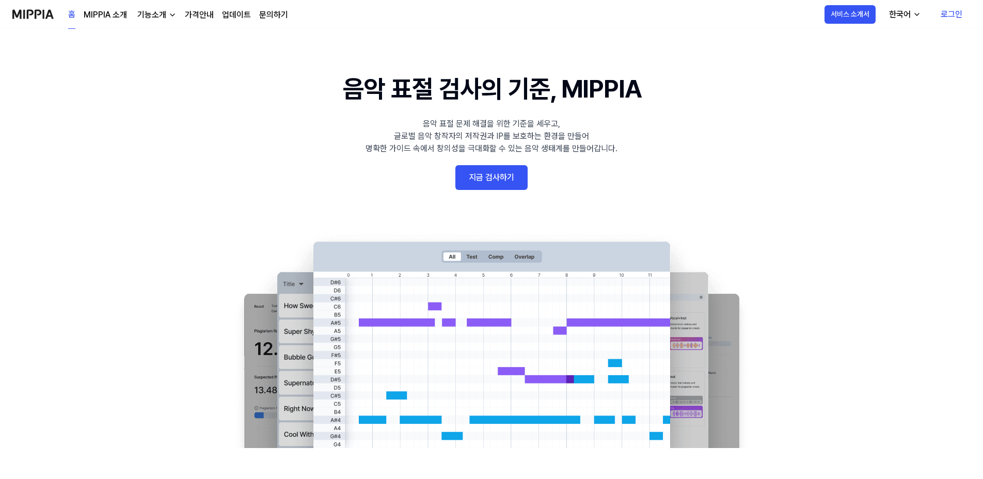
click at [956, 11] on link "로그인" at bounding box center [951, 14] width 38 height 29
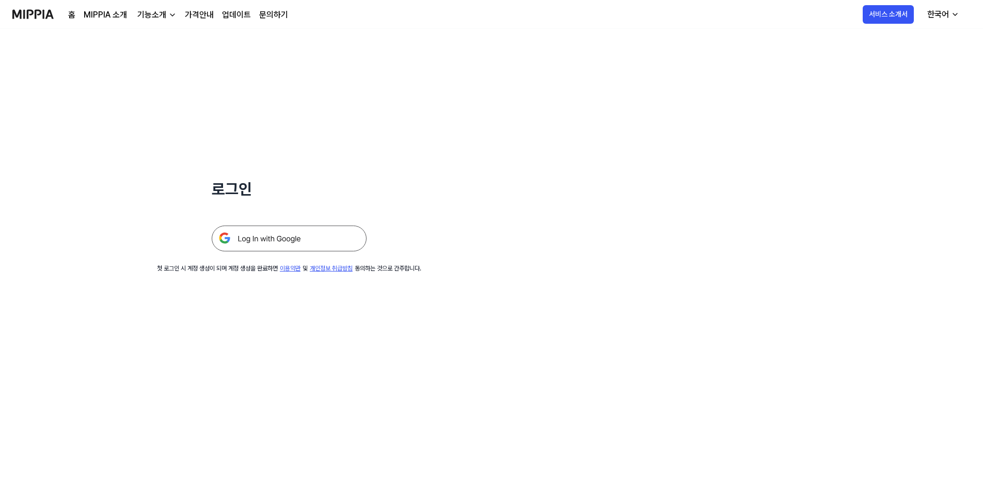
click at [289, 238] on img at bounding box center [289, 239] width 155 height 26
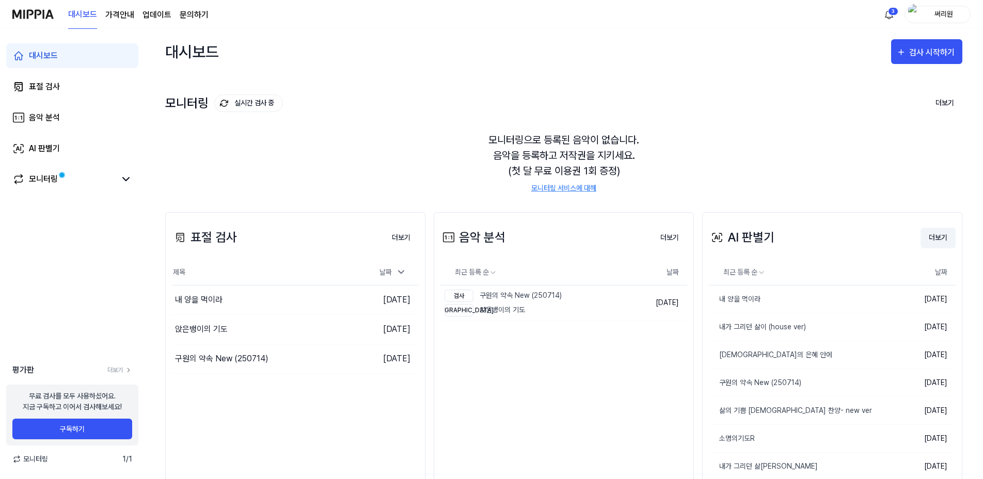
click at [935, 237] on button "더보기" at bounding box center [937, 238] width 35 height 21
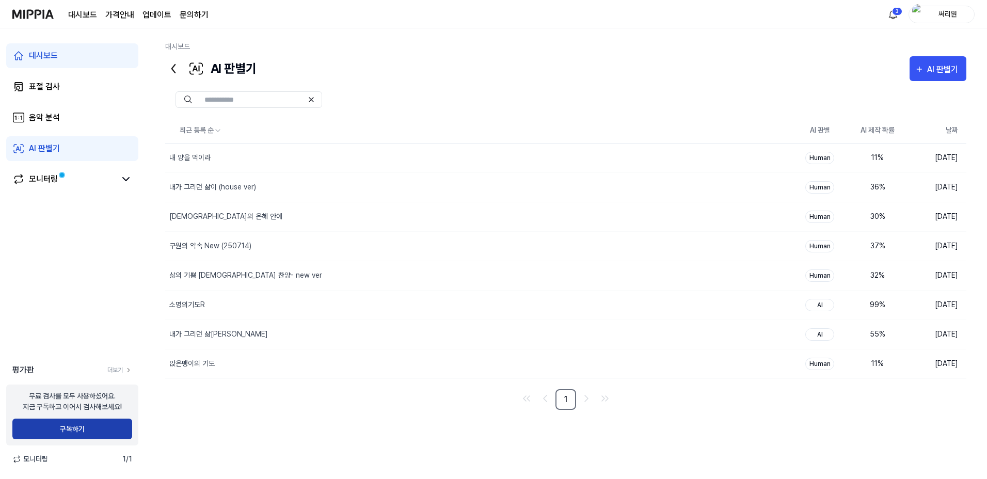
click at [72, 425] on button "구독하기" at bounding box center [72, 429] width 120 height 21
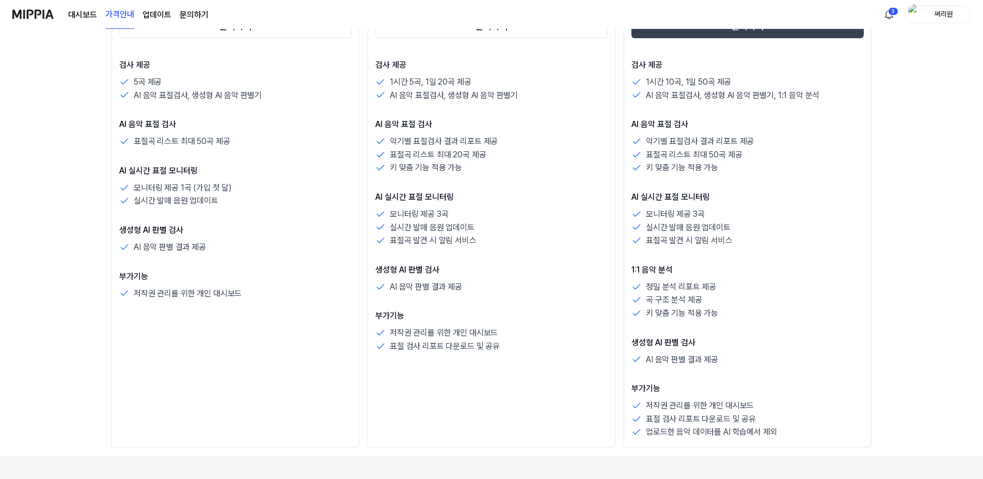
scroll to position [206, 0]
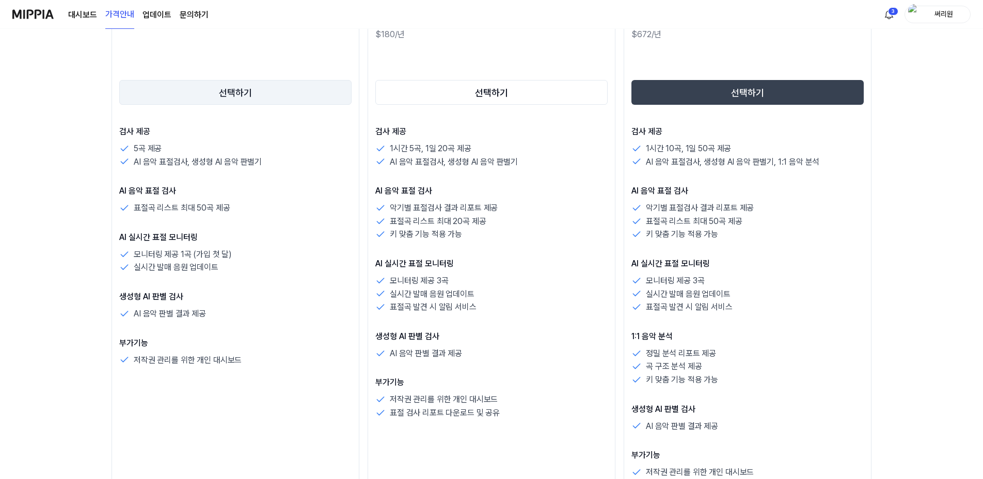
click at [251, 95] on button "선택하기" at bounding box center [235, 92] width 232 height 25
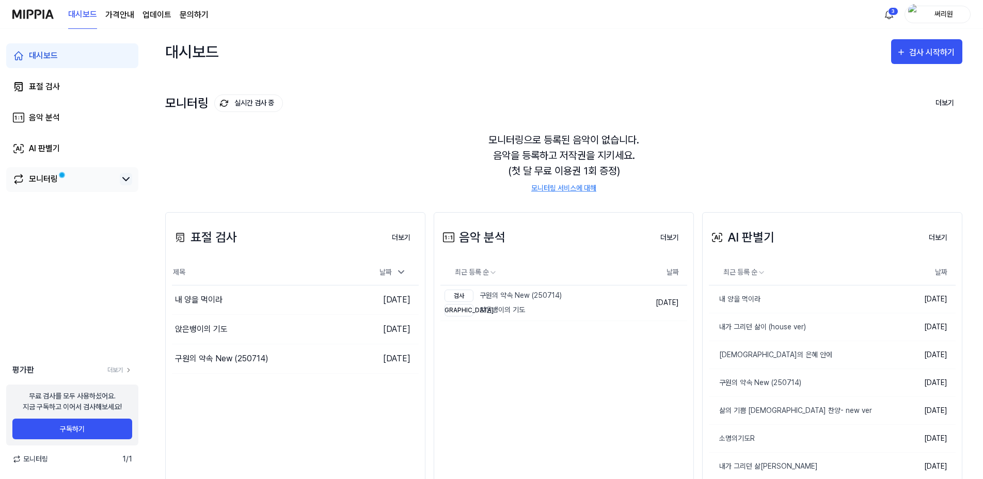
click at [123, 182] on icon at bounding box center [126, 179] width 12 height 12
click at [44, 90] on div "표절 검사" at bounding box center [44, 87] width 31 height 12
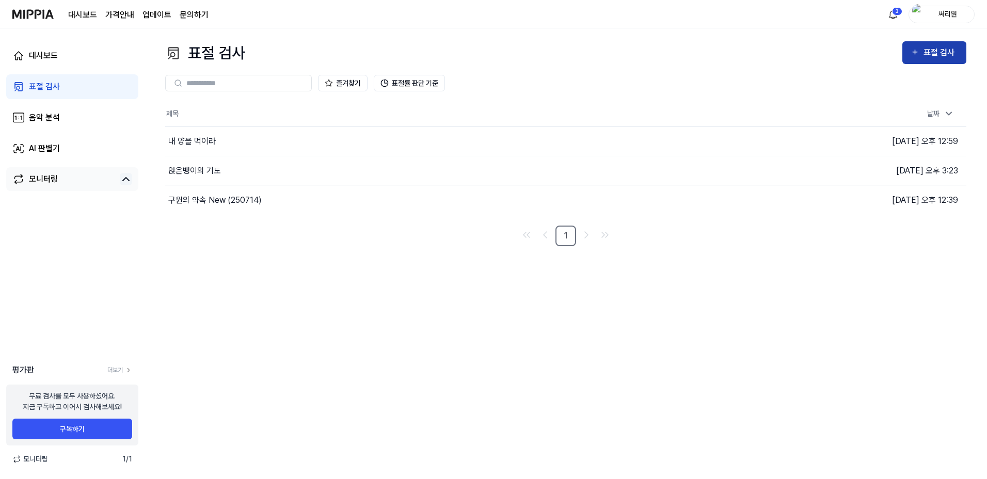
click at [924, 56] on div "표절 검사" at bounding box center [940, 52] width 35 height 13
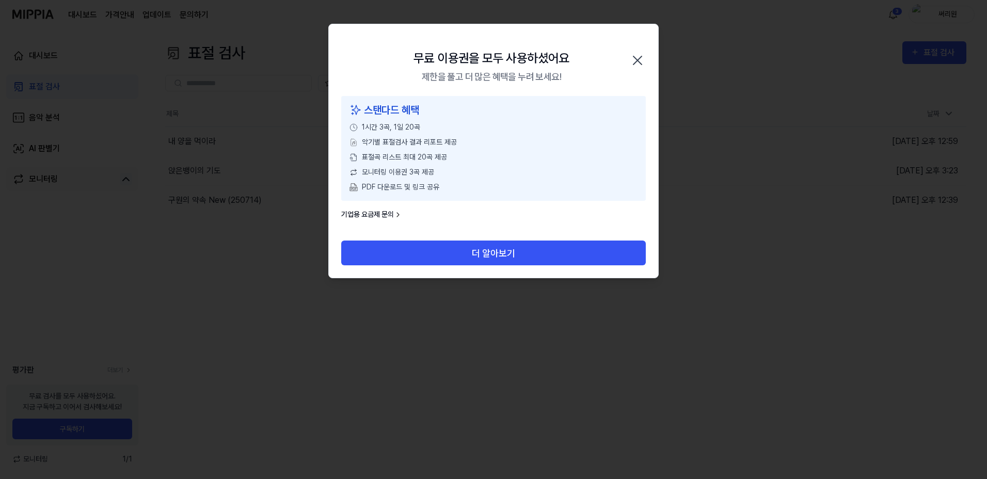
click at [637, 61] on icon "button" at bounding box center [637, 60] width 17 height 17
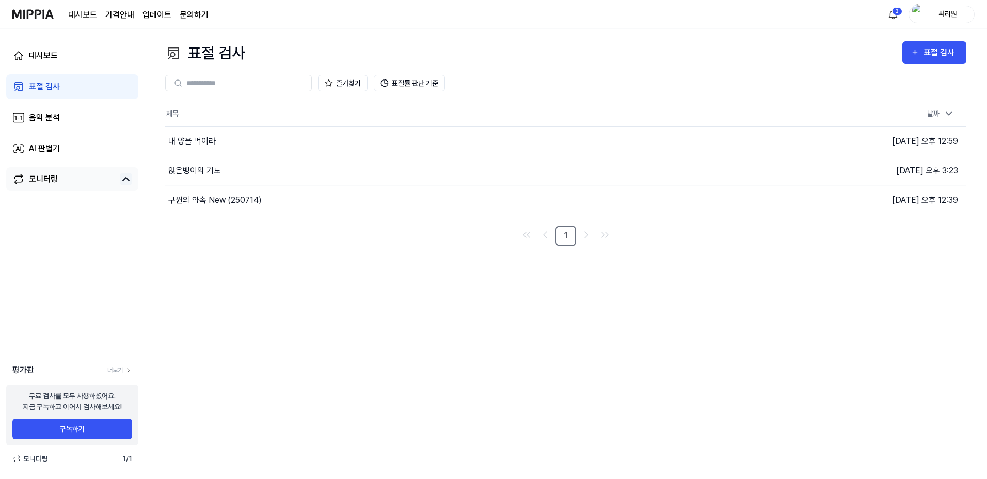
click at [122, 13] on page\) "가격안내" at bounding box center [119, 15] width 29 height 12
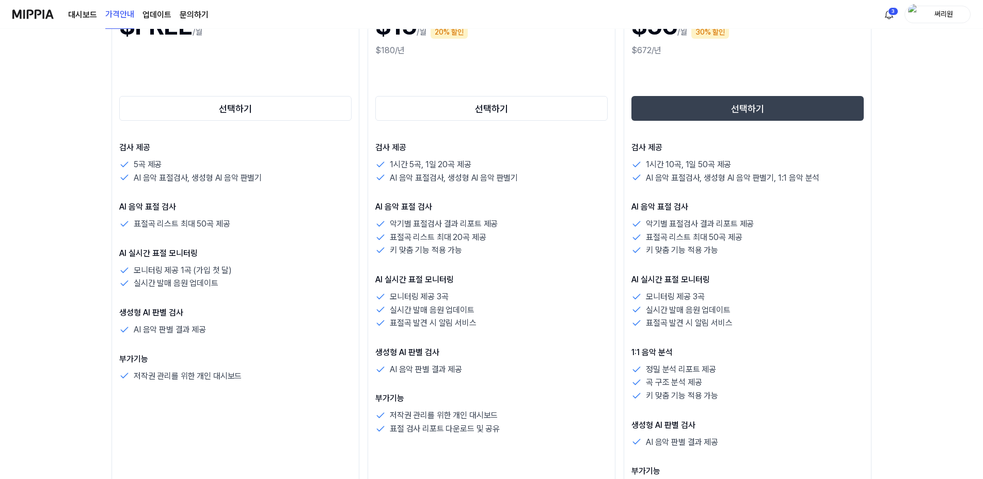
scroll to position [103, 0]
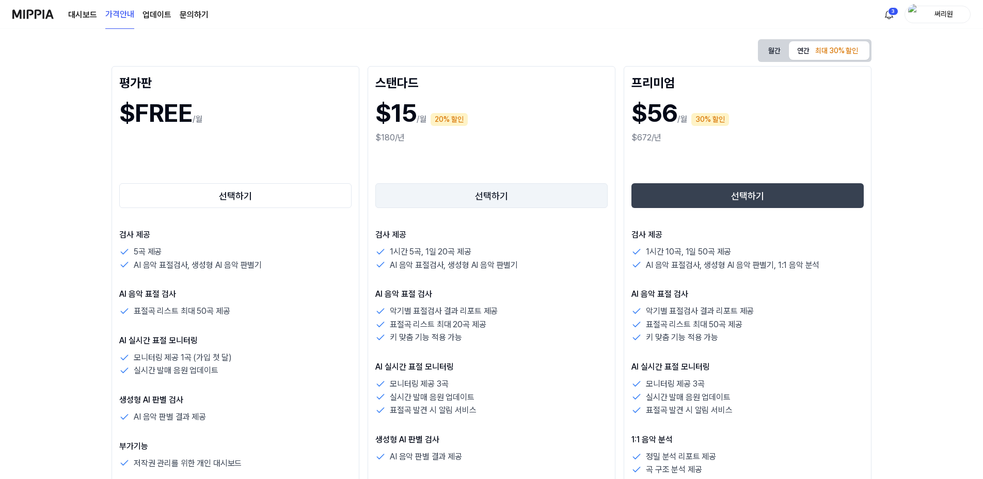
click at [497, 201] on button "선택하기" at bounding box center [491, 195] width 232 height 25
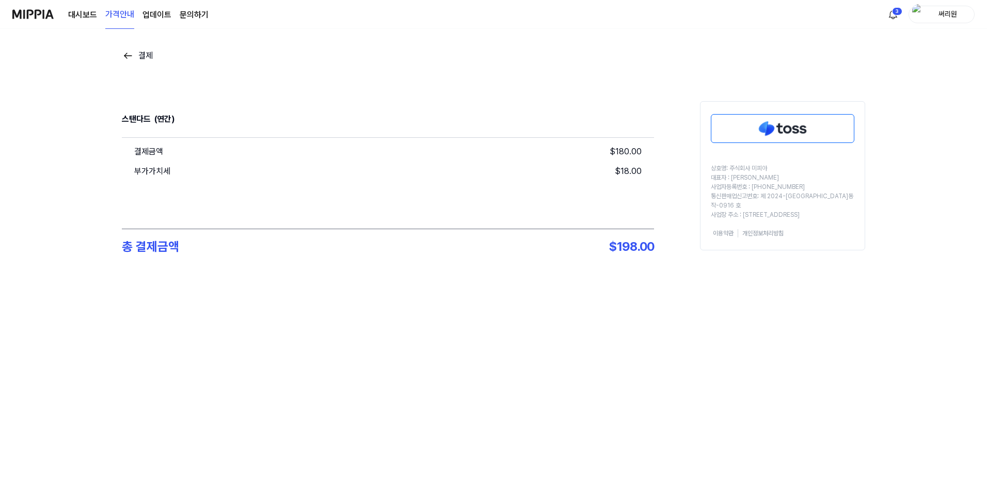
click at [799, 129] on img at bounding box center [782, 129] width 142 height 28
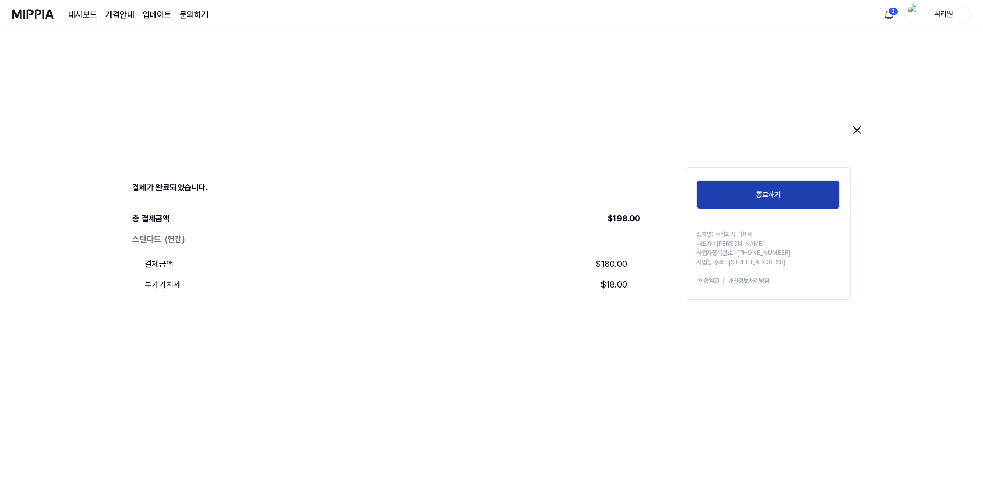
click at [777, 189] on button "종료하기" at bounding box center [767, 194] width 143 height 29
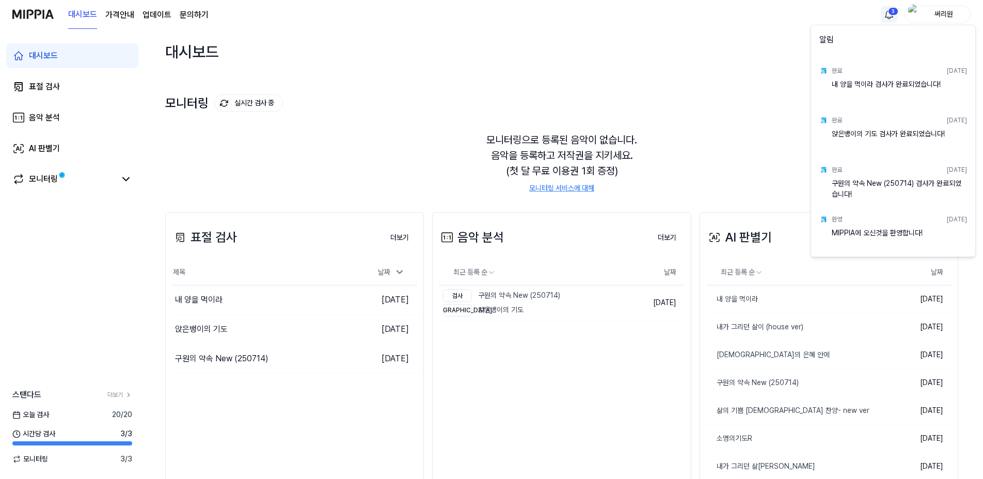
click at [890, 13] on html "대시보드 가격안내 업데이트 문의하기 3 써리원 대시보드 표절 검사 음악 분석 AI 판별기 모니터링 스탠다드 더보기 [DATE] 검사 20 / …" at bounding box center [491, 239] width 983 height 479
click at [890, 13] on html "대시보드 가격안내 업데이트 문의하기 써리원 대시보드 표절 검사 음악 분석 AI 판별기 모니터링 스탠다드 더보기 [DATE] 검사 20 / 20…" at bounding box center [493, 239] width 987 height 479
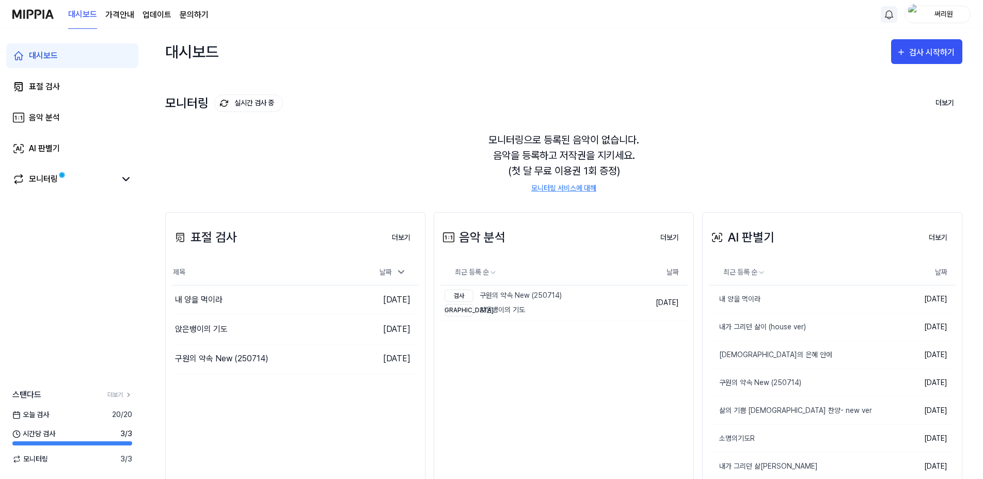
click at [651, 68] on div "대시보드 검사 시작하기" at bounding box center [563, 51] width 797 height 45
click at [37, 84] on div "표절 검사" at bounding box center [44, 87] width 31 height 12
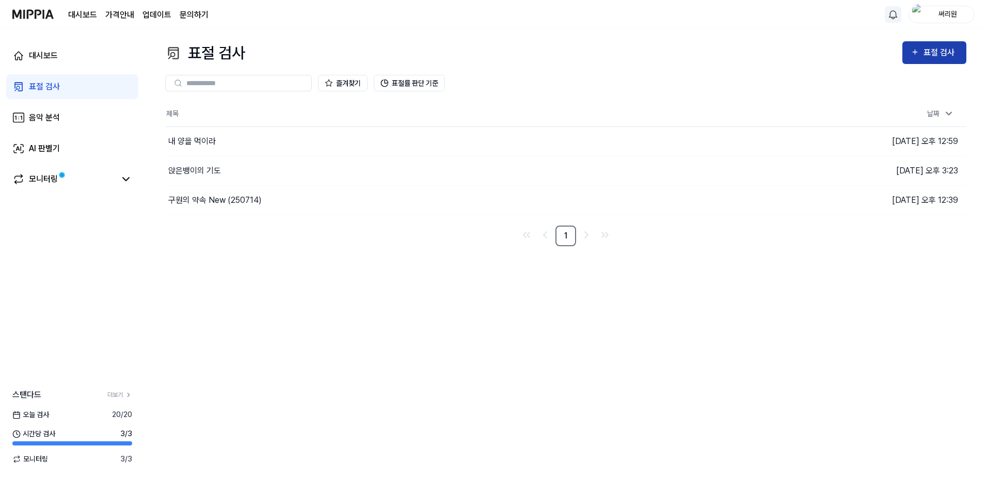
click at [930, 53] on div "표절 검사" at bounding box center [940, 52] width 35 height 13
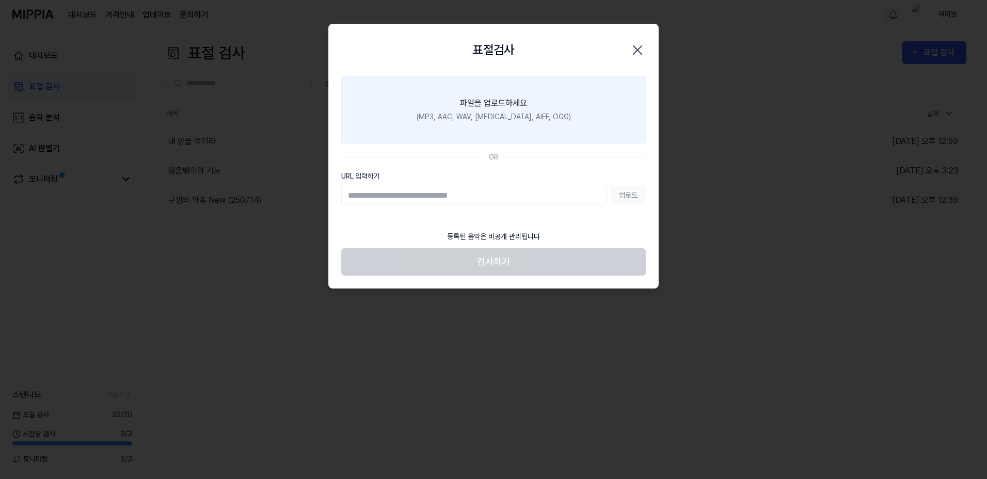
click at [511, 109] on div "파일을 업로드하세요" at bounding box center [493, 103] width 67 height 12
click at [0, 0] on input "파일을 업로드하세요 (MP3, AAC, WAV, [MEDICAL_DATA], AIFF, OGG)" at bounding box center [0, 0] width 0 height 0
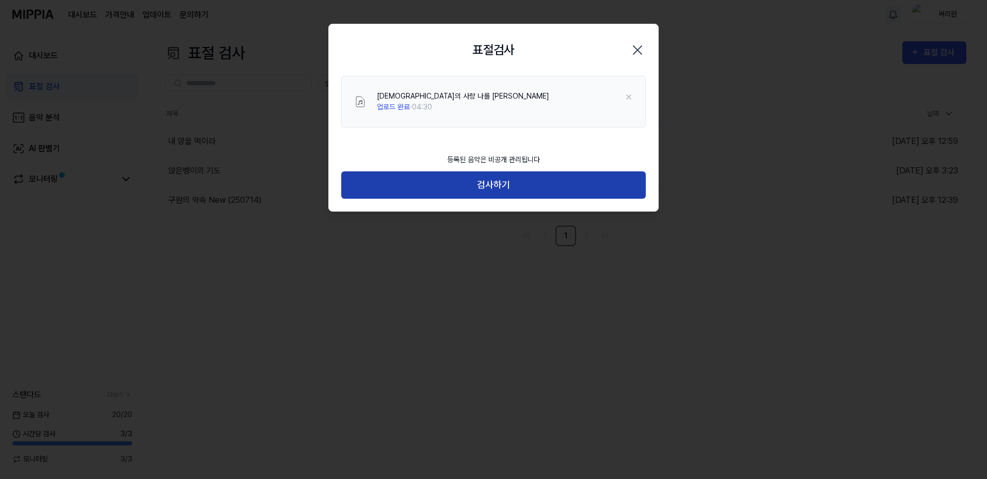
click at [492, 183] on button "검사하기" at bounding box center [493, 184] width 305 height 27
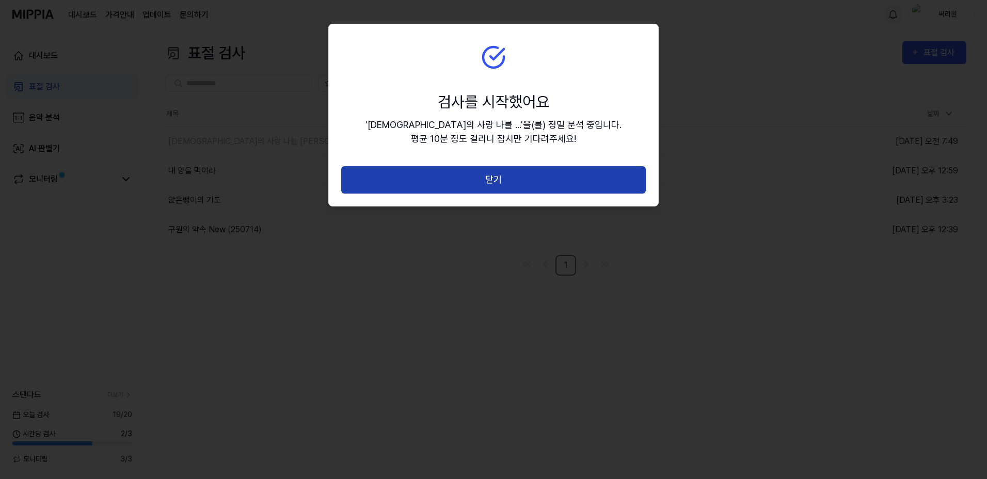
click at [484, 178] on button "닫기" at bounding box center [493, 179] width 305 height 27
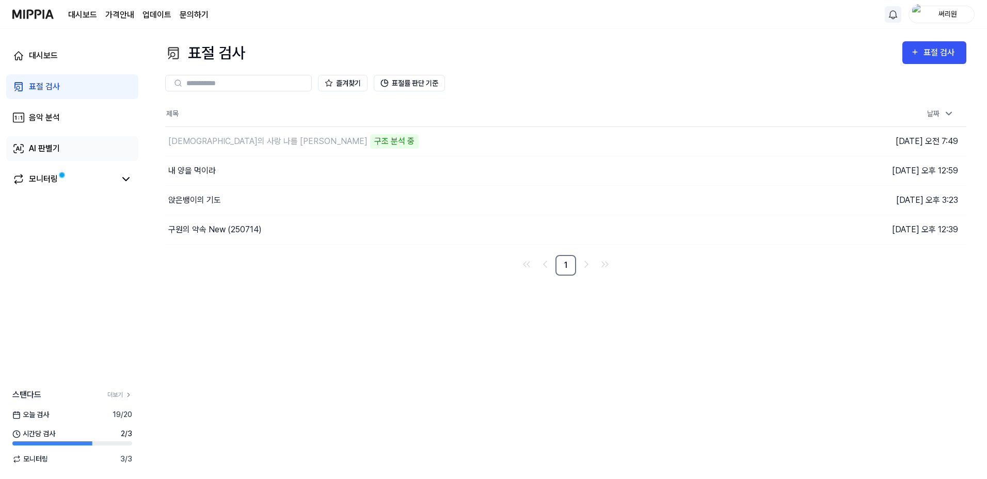
click at [50, 145] on div "AI 판별기" at bounding box center [44, 148] width 31 height 12
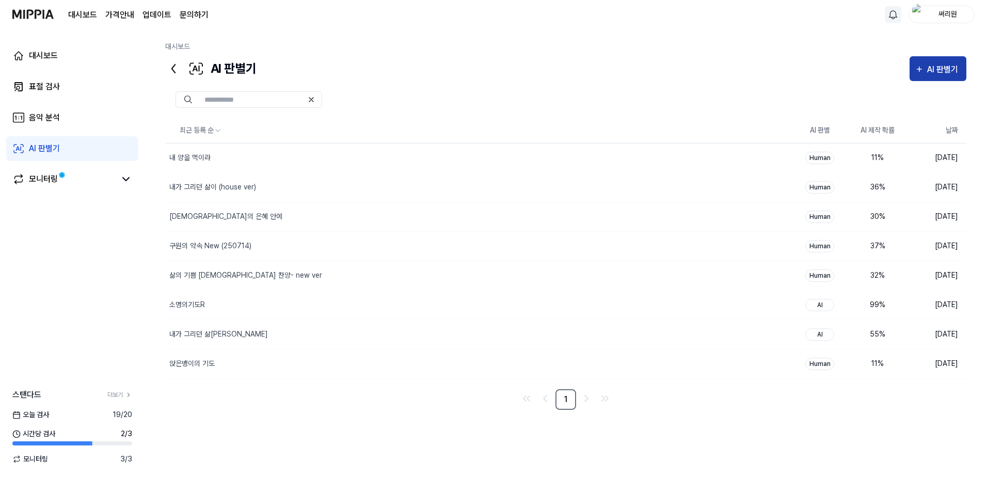
click at [948, 71] on div "AI 판별기" at bounding box center [944, 69] width 34 height 13
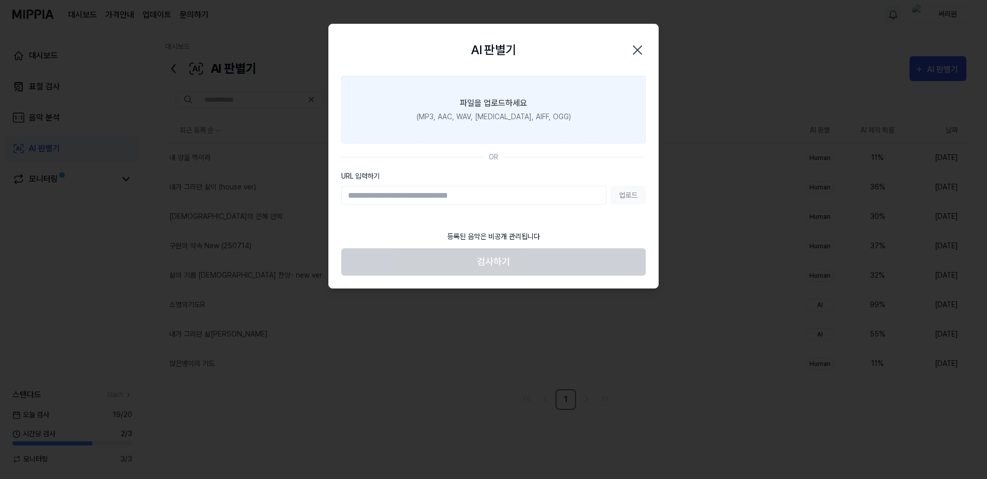
click at [491, 125] on label "파일을 업로드하세요 (MP3, AAC, WAV, [MEDICAL_DATA], AIFF, OGG)" at bounding box center [493, 110] width 305 height 68
click at [0, 0] on input "파일을 업로드하세요 (MP3, AAC, WAV, [MEDICAL_DATA], AIFF, OGG)" at bounding box center [0, 0] width 0 height 0
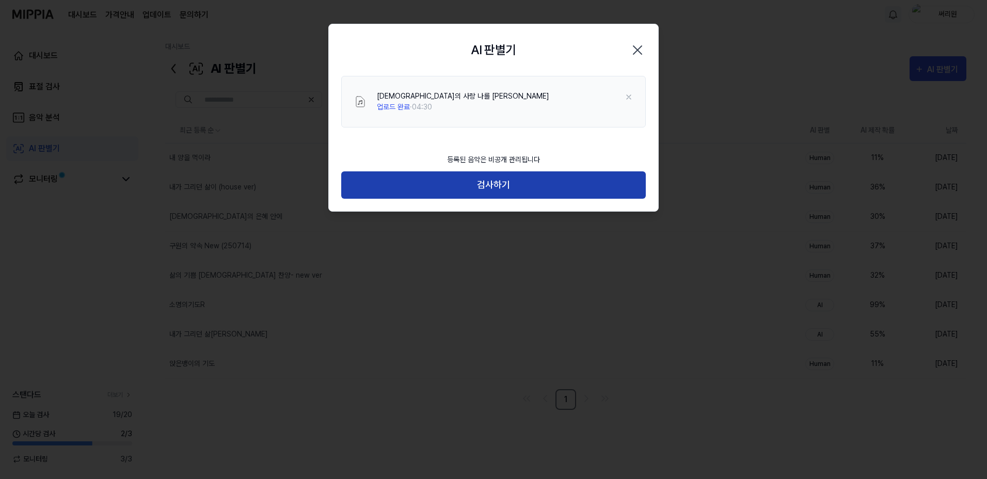
click at [503, 175] on button "검사하기" at bounding box center [493, 184] width 305 height 27
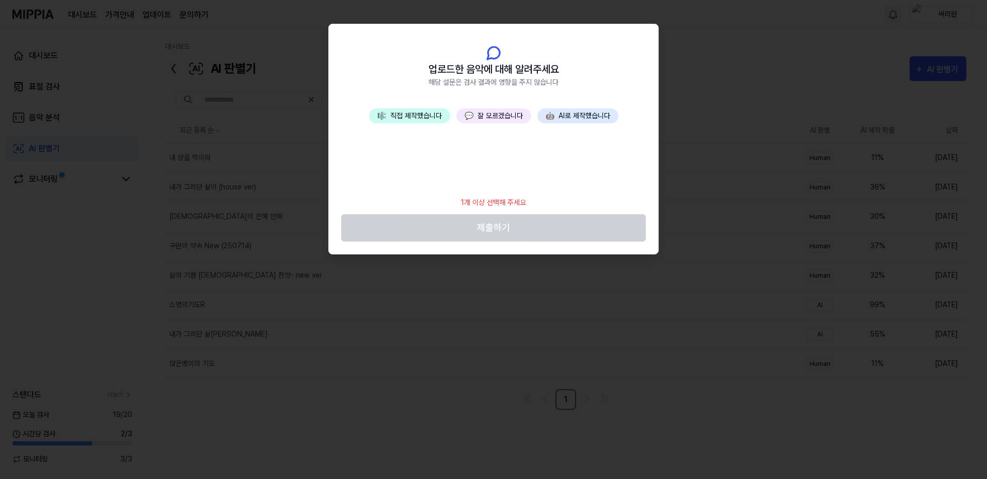
click at [420, 114] on button "🎼 직접 제작했습니다" at bounding box center [409, 115] width 81 height 15
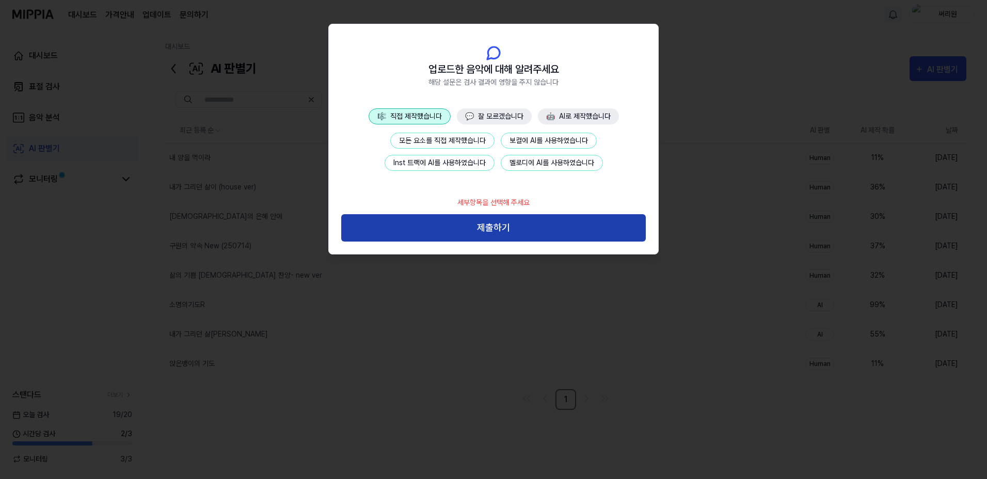
click at [502, 224] on button "제출하기" at bounding box center [493, 227] width 305 height 27
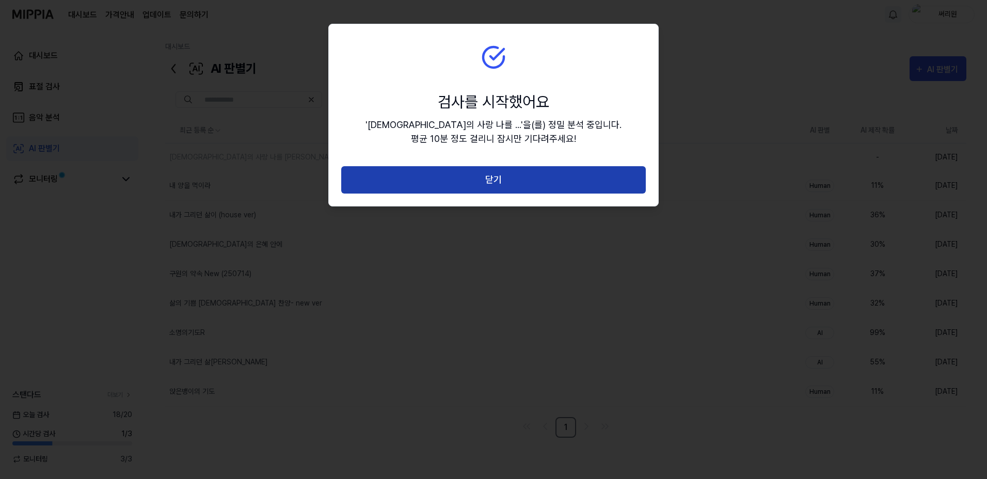
click at [523, 186] on button "닫기" at bounding box center [493, 179] width 305 height 27
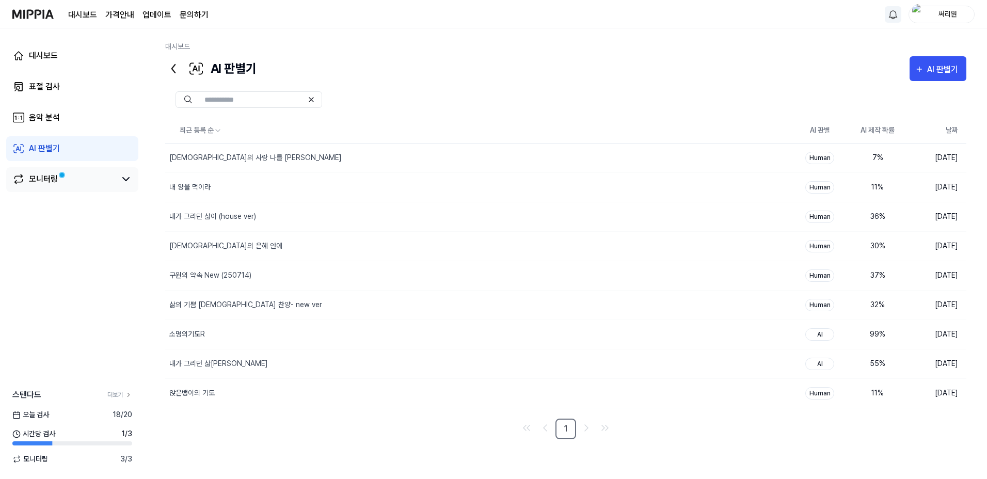
click at [61, 184] on link "모니터링" at bounding box center [63, 179] width 103 height 12
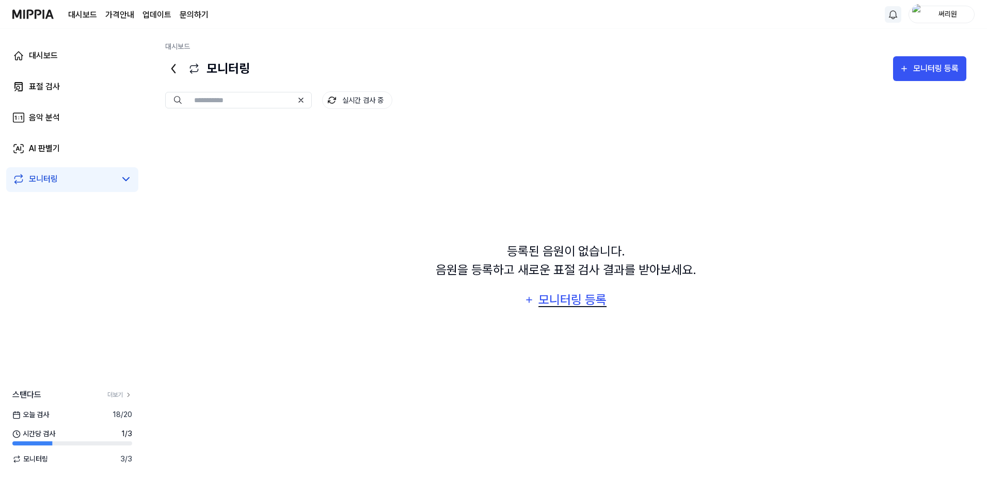
click at [563, 302] on div "모니터링 등록" at bounding box center [572, 300] width 70 height 20
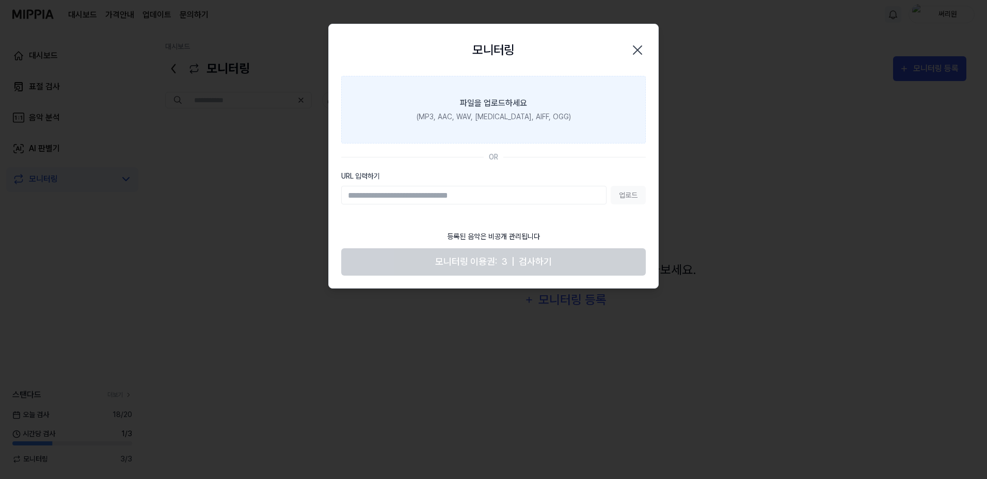
click at [491, 113] on div "(MP3, AAC, WAV, [MEDICAL_DATA], AIFF, OGG)" at bounding box center [494, 116] width 154 height 11
click at [0, 0] on input "파일을 업로드하세요 (MP3, AAC, WAV, [MEDICAL_DATA], AIFF, OGG)" at bounding box center [0, 0] width 0 height 0
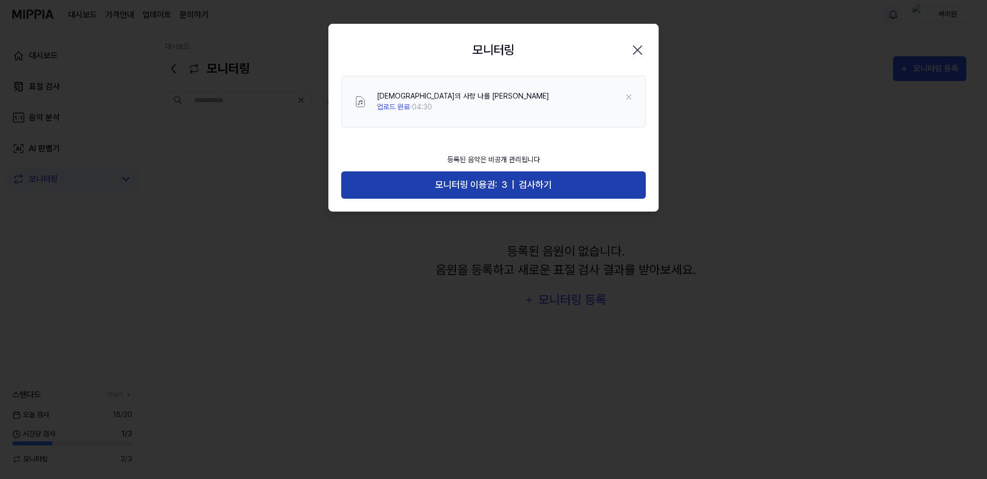
click at [551, 190] on button "모니터링 이용권: 3 | 검사하기" at bounding box center [493, 184] width 305 height 27
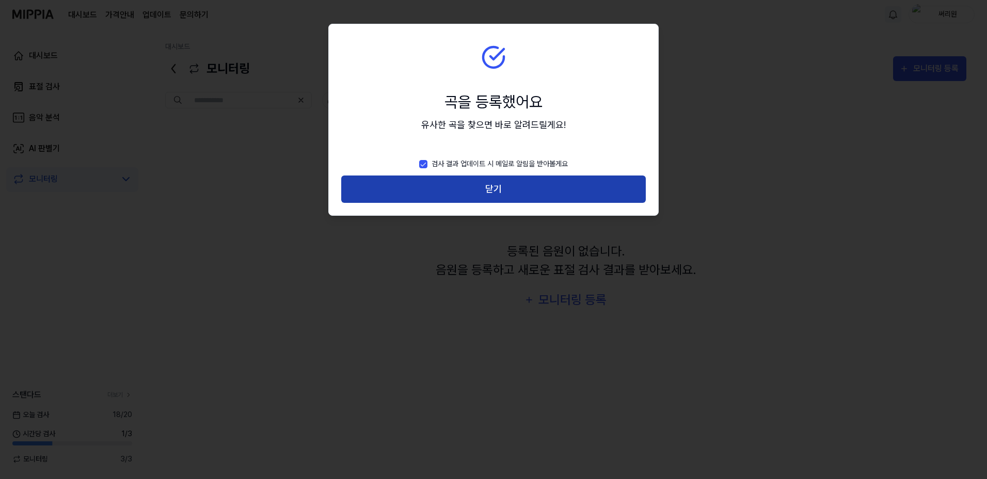
click at [516, 188] on button "닫기" at bounding box center [493, 189] width 305 height 27
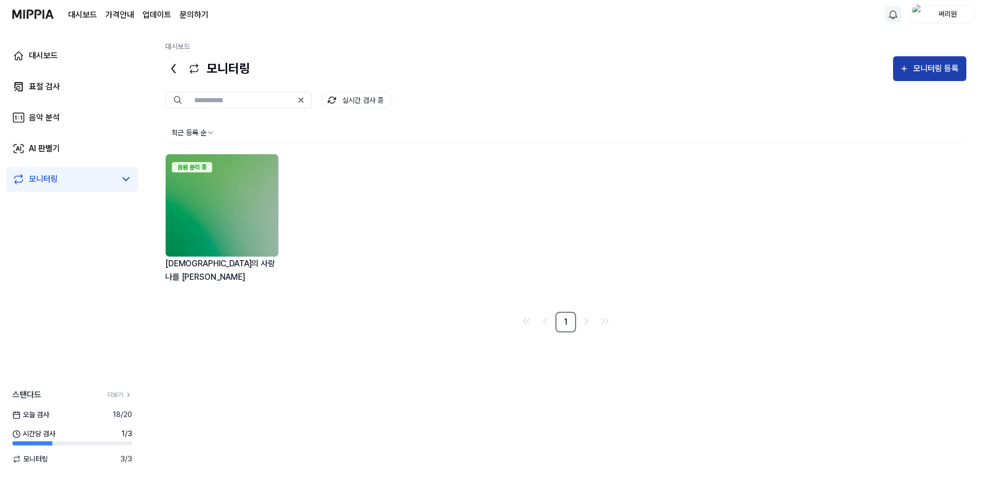
click at [918, 69] on div "모니터링 등록" at bounding box center [936, 68] width 48 height 13
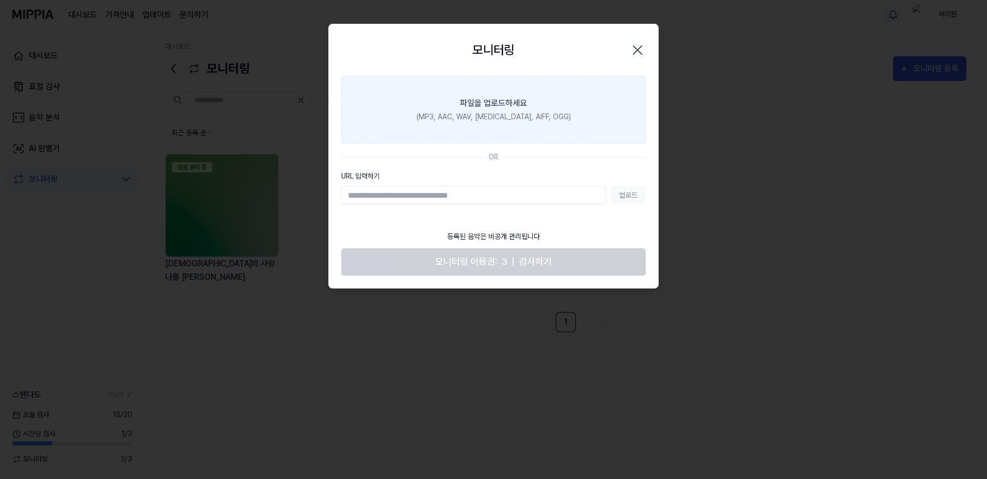
click at [528, 100] on label "파일을 업로드하세요 (MP3, AAC, WAV, [MEDICAL_DATA], AIFF, OGG)" at bounding box center [493, 110] width 305 height 68
click at [0, 0] on input "파일을 업로드하세요 (MP3, AAC, WAV, [MEDICAL_DATA], AIFF, OGG)" at bounding box center [0, 0] width 0 height 0
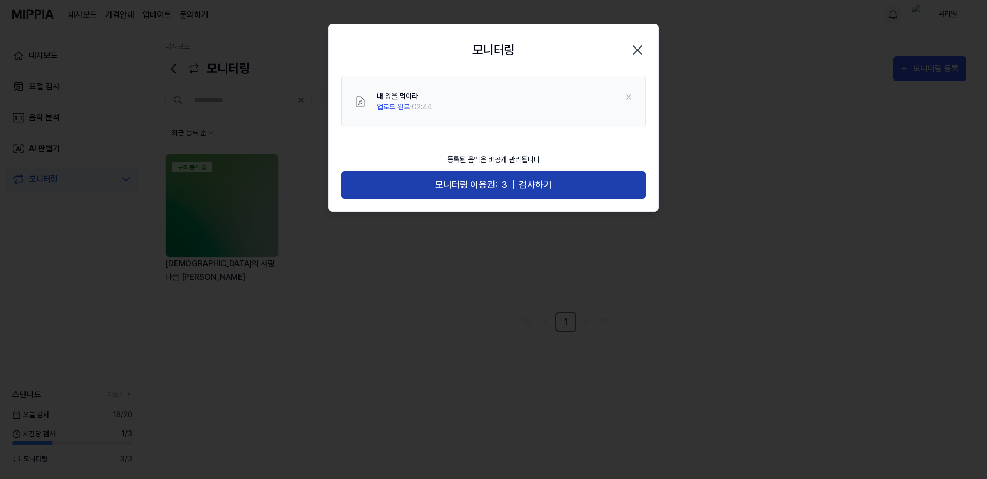
click at [541, 192] on span "검사하기" at bounding box center [535, 185] width 33 height 15
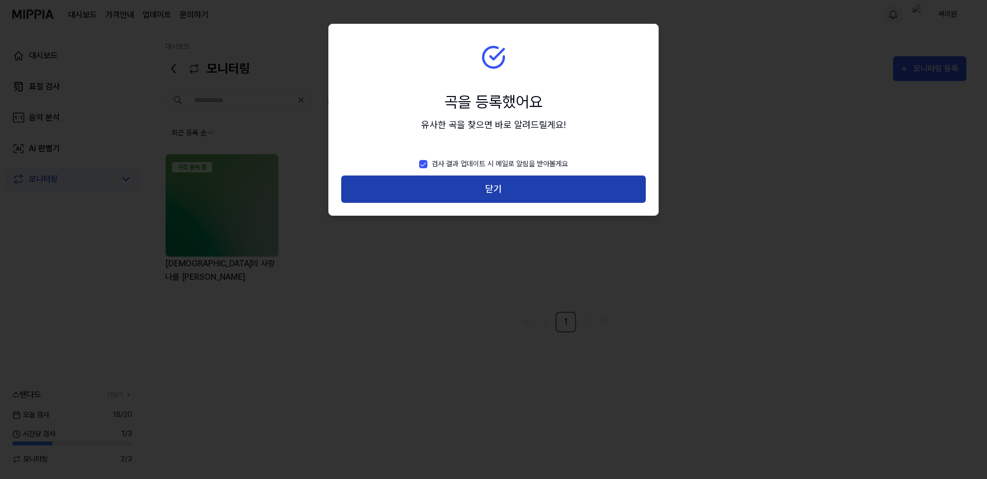
click at [506, 188] on button "닫기" at bounding box center [493, 189] width 305 height 27
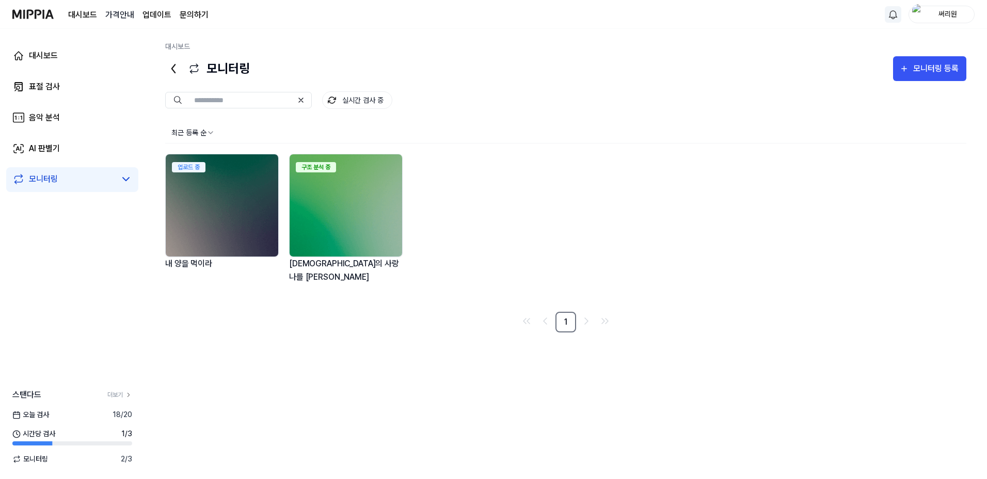
click at [118, 12] on 버튼 "가격안내" at bounding box center [119, 15] width 29 height 12
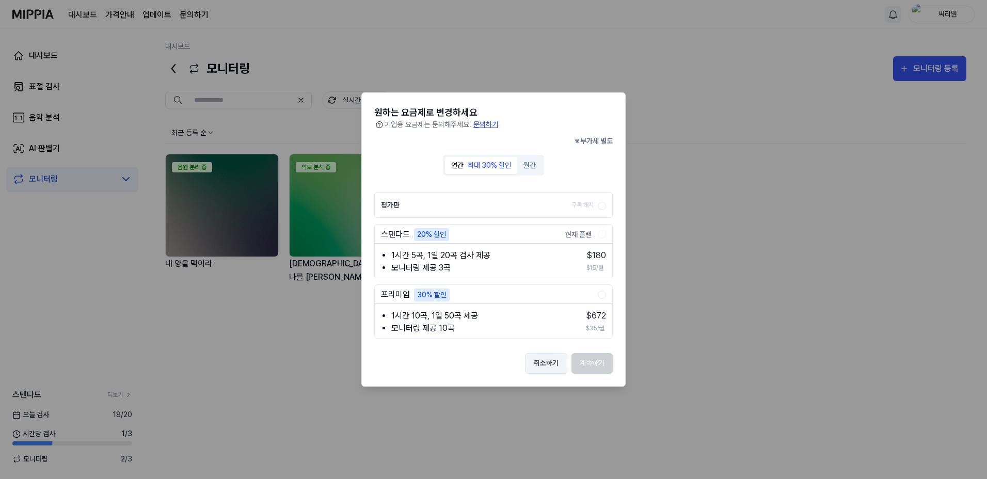
click at [555, 360] on button "취소하기" at bounding box center [546, 363] width 42 height 21
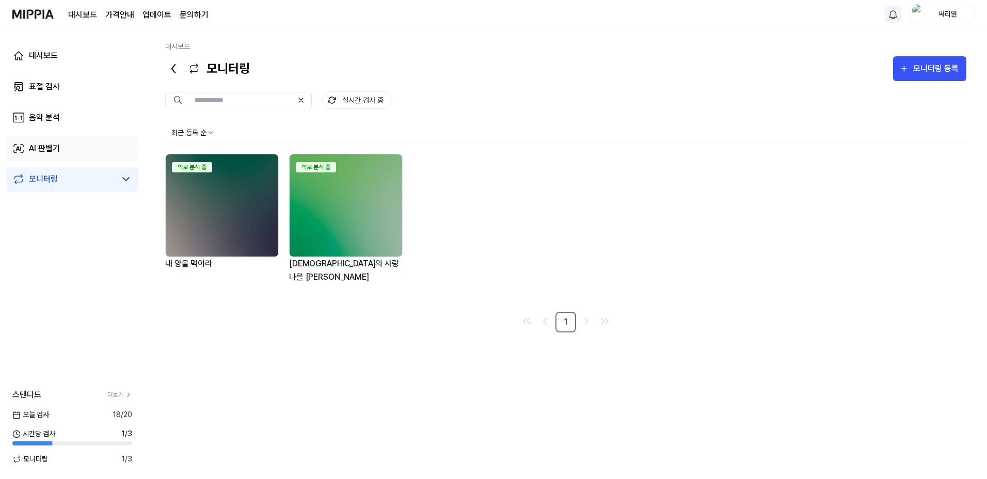
click at [47, 151] on div "AI 판별기" at bounding box center [44, 148] width 31 height 12
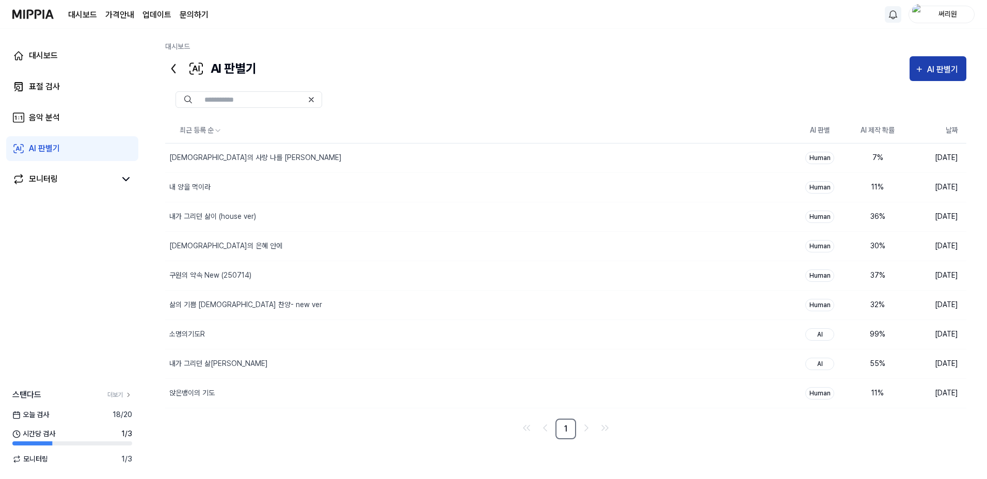
click at [933, 67] on div "AI 판별기" at bounding box center [944, 69] width 34 height 13
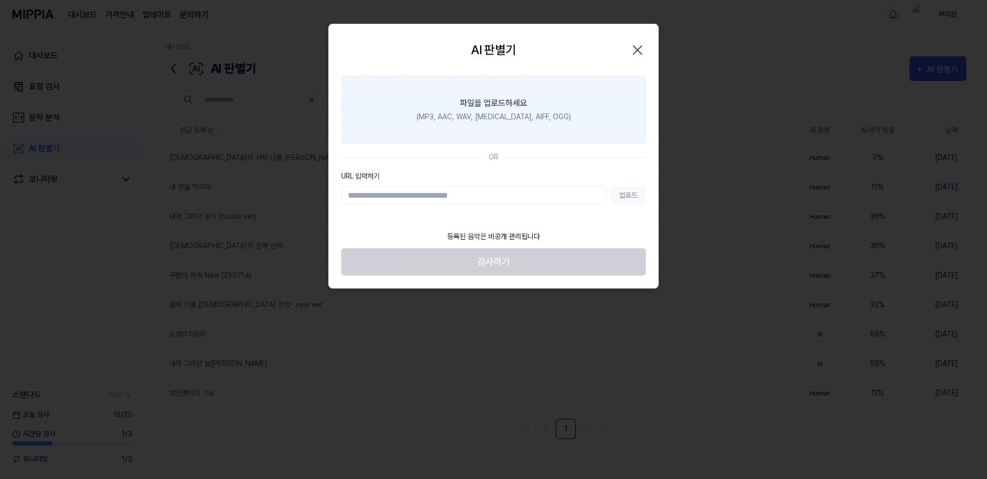
click at [515, 114] on div "(MP3, AAC, WAV, [MEDICAL_DATA], AIFF, OGG)" at bounding box center [494, 116] width 154 height 11
click at [0, 0] on input "파일을 업로드하세요 (MP3, AAC, WAV, [MEDICAL_DATA], AIFF, OGG)" at bounding box center [0, 0] width 0 height 0
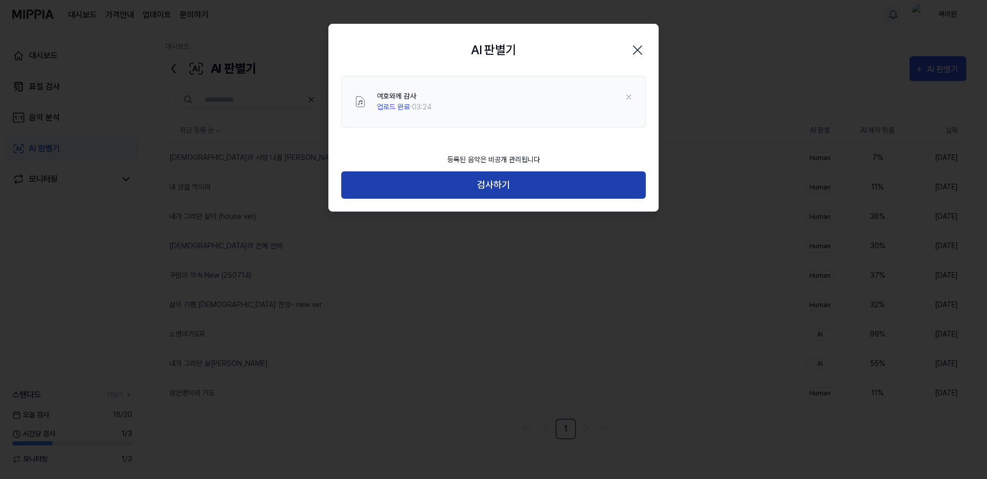
click at [502, 185] on button "검사하기" at bounding box center [493, 184] width 305 height 27
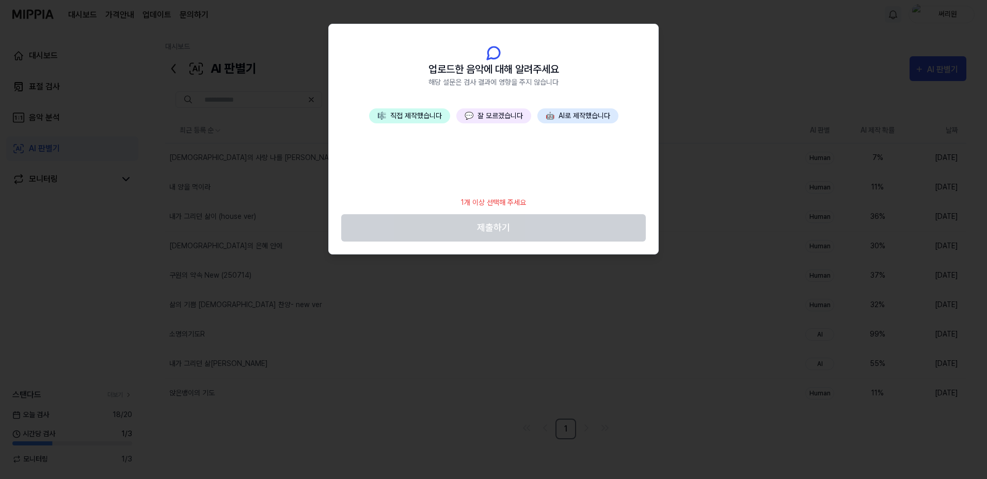
click at [402, 116] on button "🎼 직접 제작했습니다" at bounding box center [409, 115] width 81 height 15
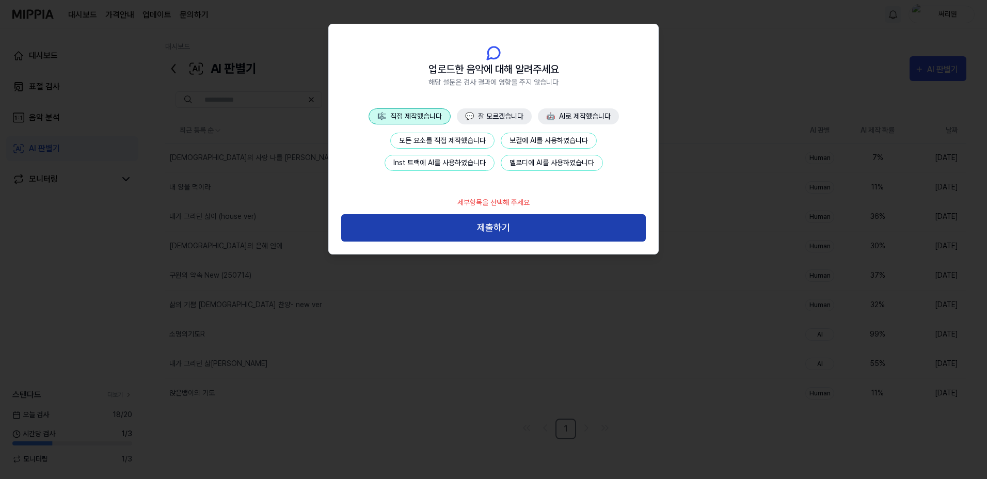
click at [496, 227] on button "제출하기" at bounding box center [493, 227] width 305 height 27
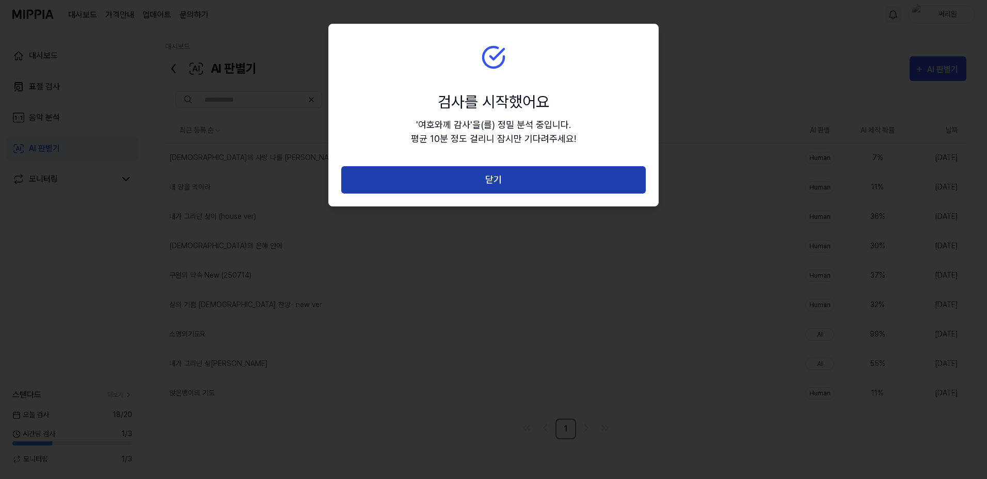
click at [504, 174] on button "닫기" at bounding box center [493, 179] width 305 height 27
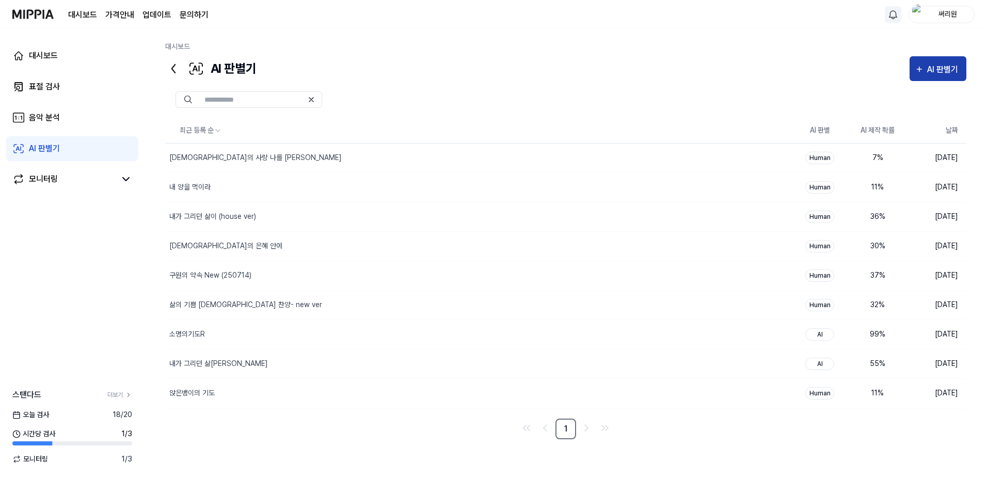
click at [937, 69] on div "AI 판별기" at bounding box center [944, 69] width 34 height 13
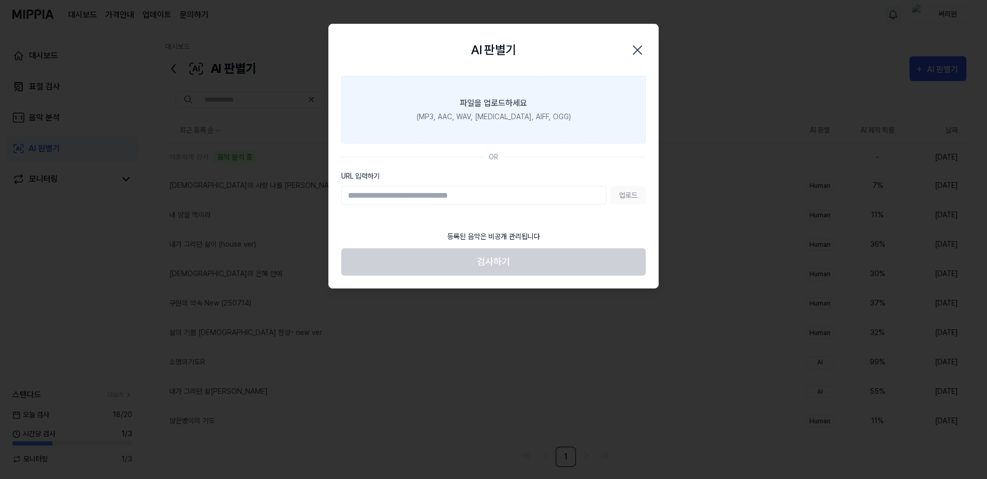
click at [504, 111] on label "파일을 업로드하세요 (MP3, AAC, WAV, [MEDICAL_DATA], AIFF, OGG)" at bounding box center [493, 110] width 305 height 68
click at [0, 0] on input "파일을 업로드하세요 (MP3, AAC, WAV, [MEDICAL_DATA], AIFF, OGG)" at bounding box center [0, 0] width 0 height 0
click at [485, 110] on label "파일을 업로드하세요 (MP3, AAC, WAV, [MEDICAL_DATA], AIFF, OGG)" at bounding box center [493, 110] width 305 height 68
click at [0, 0] on input "파일을 업로드하세요 (MP3, AAC, WAV, [MEDICAL_DATA], AIFF, OGG)" at bounding box center [0, 0] width 0 height 0
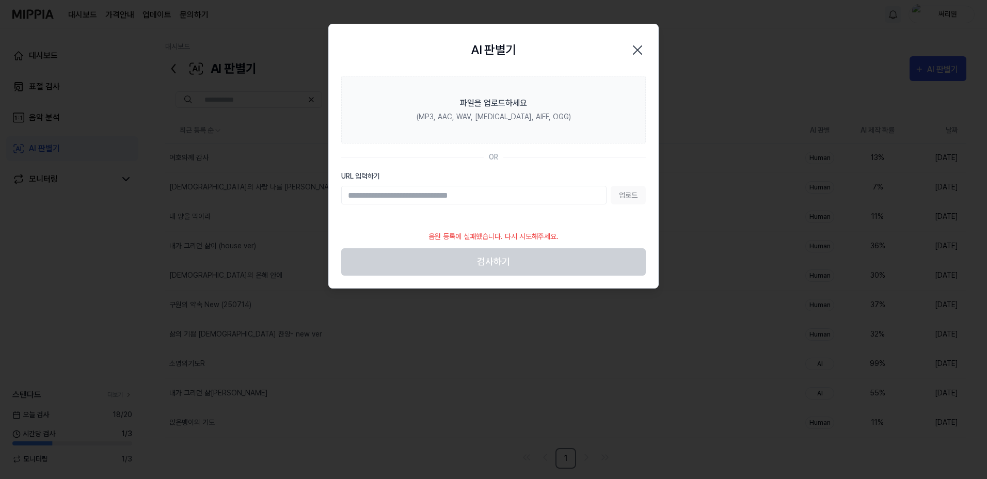
click at [637, 51] on icon "button" at bounding box center [637, 50] width 17 height 17
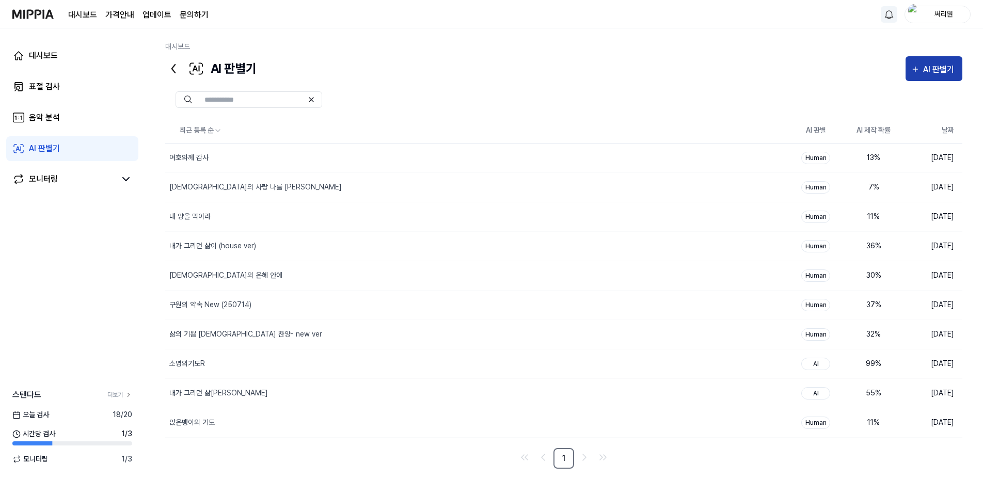
click at [937, 61] on button "AI 판별기" at bounding box center [933, 68] width 57 height 25
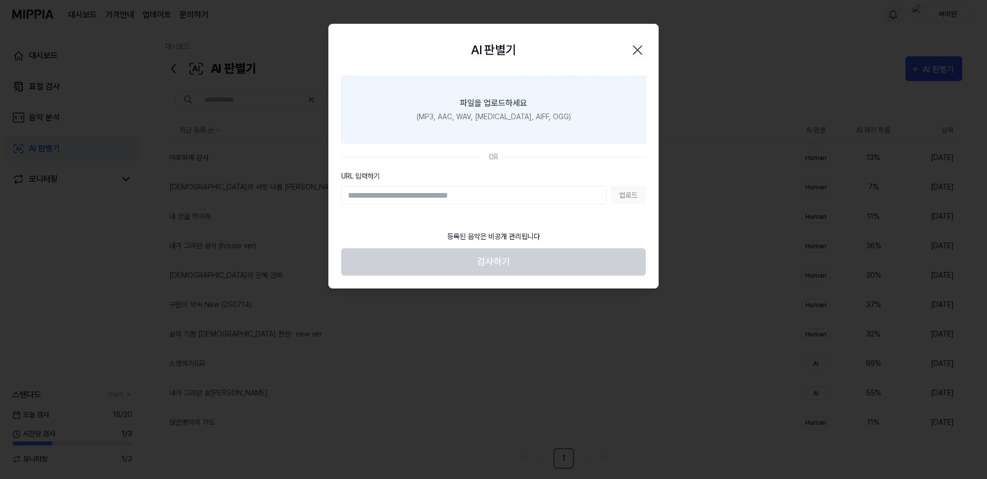
click at [504, 122] on div "(MP3, AAC, WAV, [MEDICAL_DATA], AIFF, OGG)" at bounding box center [494, 116] width 154 height 11
click at [0, 0] on input "파일을 업로드하세요 (MP3, AAC, WAV, [MEDICAL_DATA], AIFF, OGG)" at bounding box center [0, 0] width 0 height 0
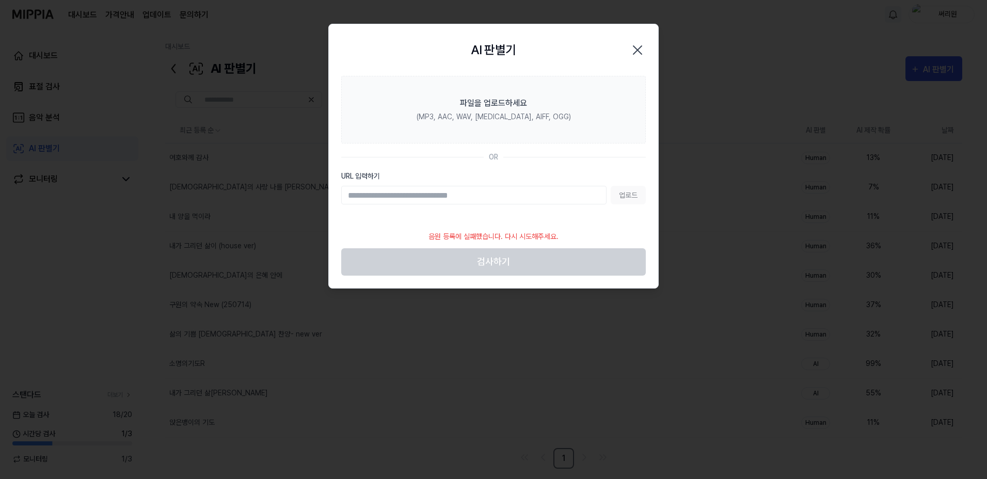
click at [644, 52] on icon "button" at bounding box center [637, 50] width 17 height 17
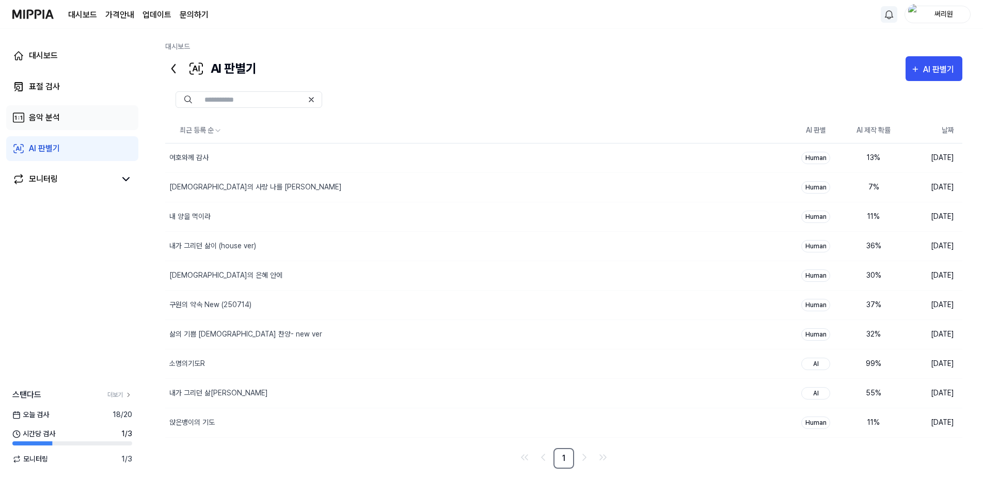
click at [58, 116] on div "음악 분석" at bounding box center [44, 117] width 31 height 12
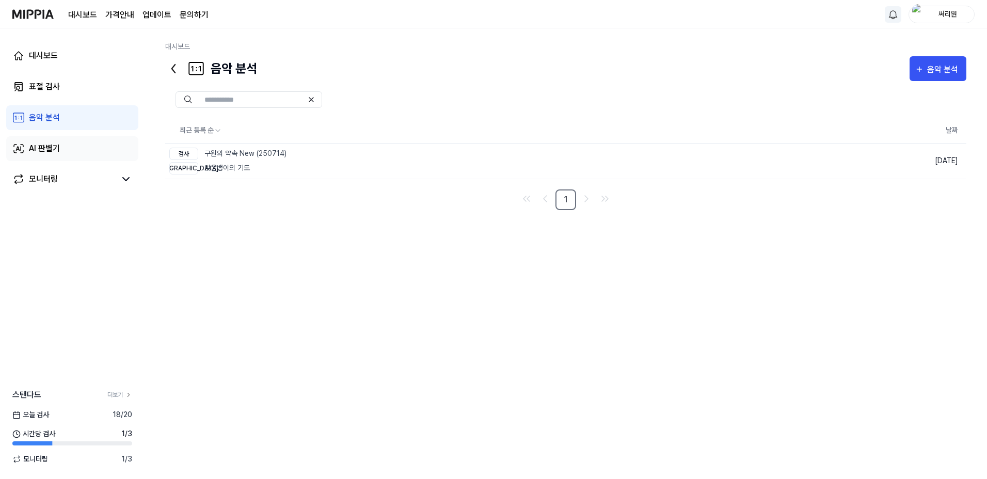
click at [50, 150] on div "AI 판별기" at bounding box center [44, 148] width 31 height 12
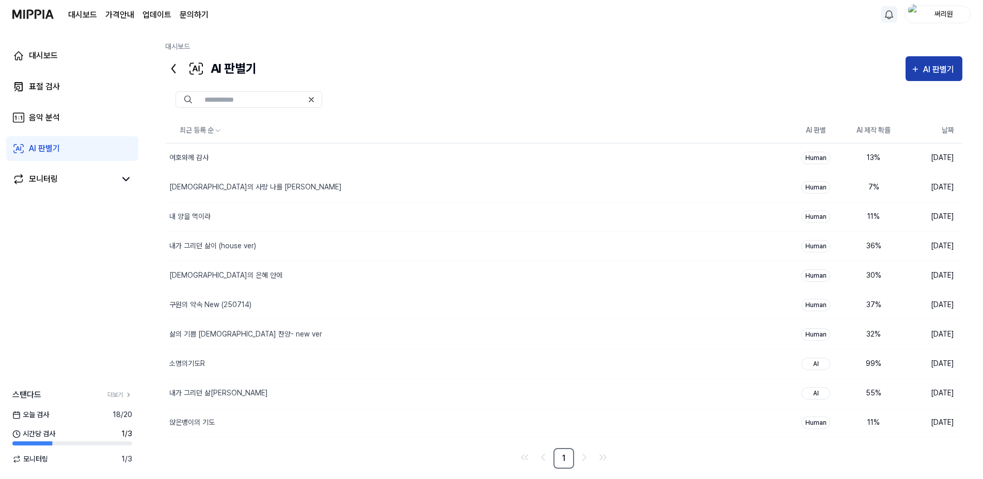
click at [939, 71] on div "AI 판별기" at bounding box center [940, 69] width 34 height 13
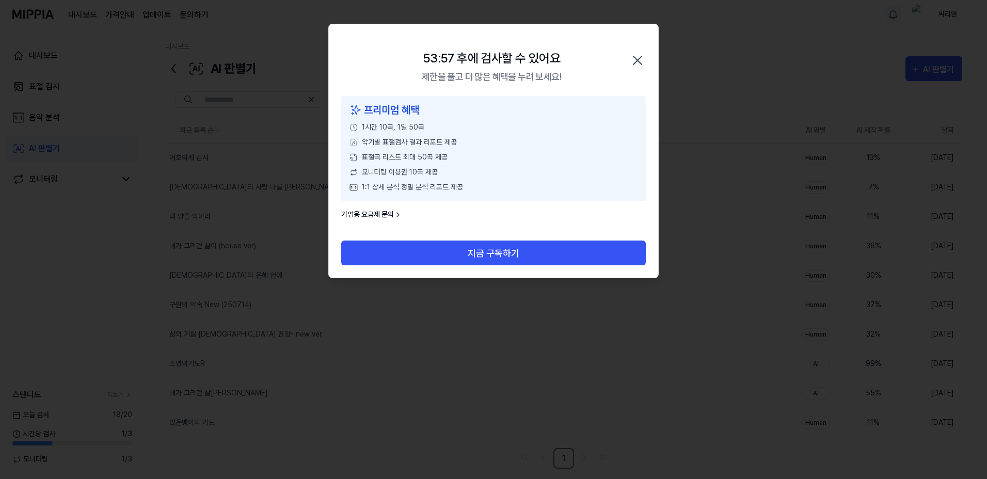
click at [640, 57] on icon "button" at bounding box center [637, 60] width 8 height 8
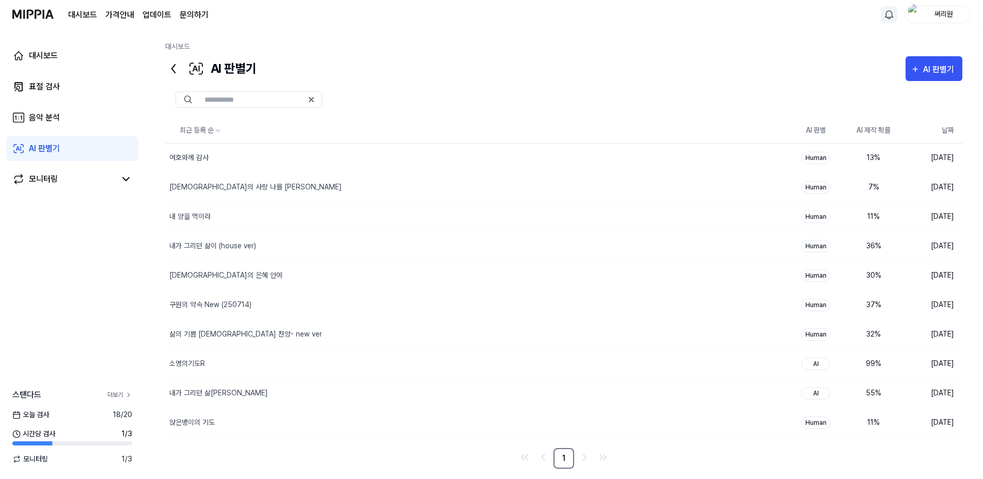
click at [118, 395] on link "더보기" at bounding box center [119, 394] width 25 height 9
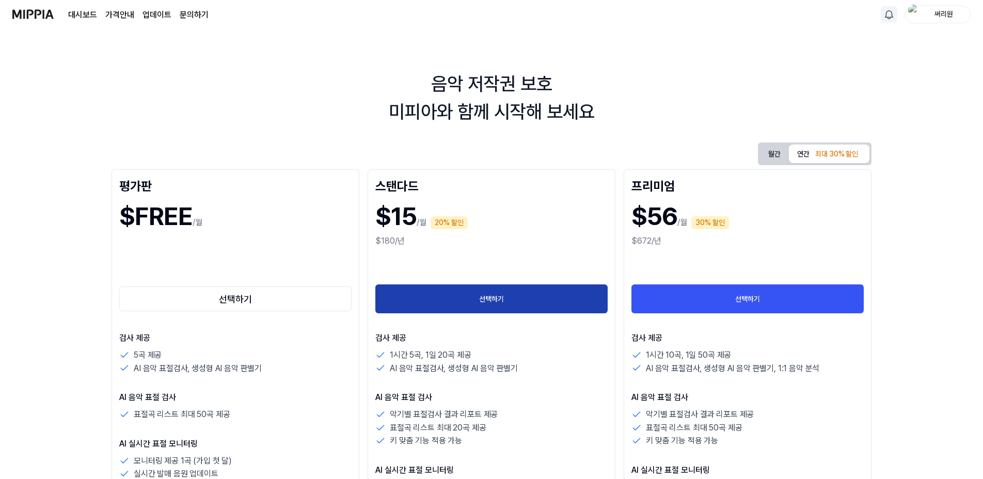
click at [492, 298] on button "선택하기" at bounding box center [491, 298] width 232 height 29
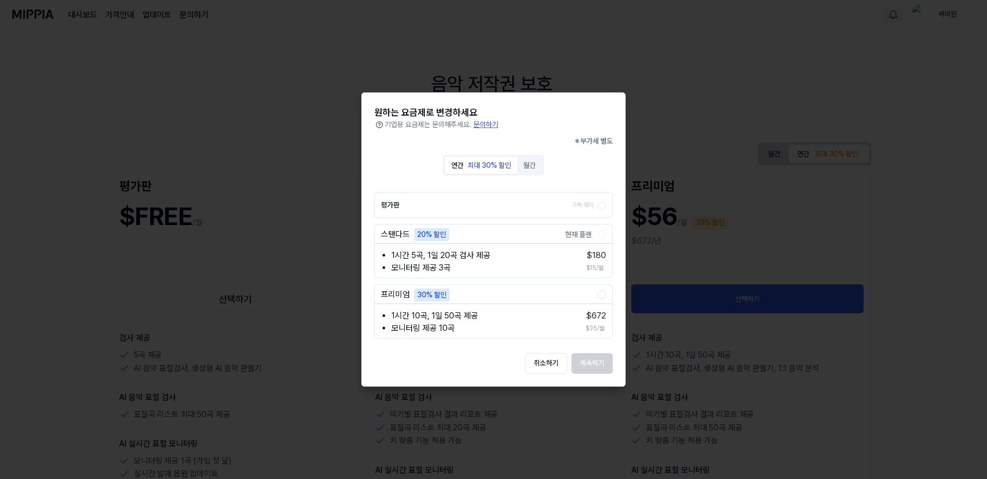
click at [597, 354] on div "취소하기 계속하기" at bounding box center [493, 363] width 238 height 21
click at [596, 365] on div "취소하기 계속하기" at bounding box center [493, 363] width 238 height 21
click at [592, 368] on div "취소하기 계속하기" at bounding box center [493, 363] width 238 height 21
click at [289, 234] on div at bounding box center [493, 239] width 987 height 479
click at [546, 361] on button "취소하기" at bounding box center [546, 363] width 42 height 21
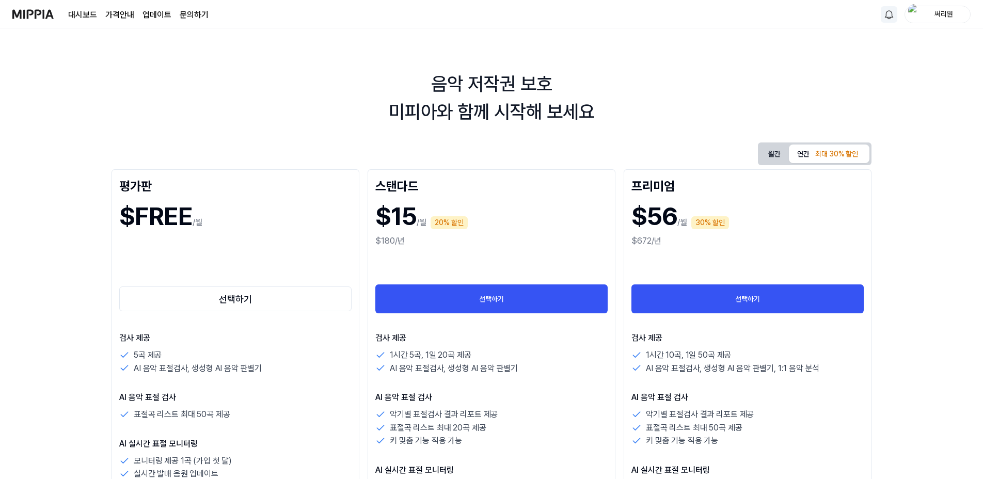
click at [437, 372] on p "AI 음악 표절검사, 생성형 AI 음악 판별기" at bounding box center [454, 368] width 128 height 13
click at [35, 17] on img at bounding box center [32, 14] width 41 height 28
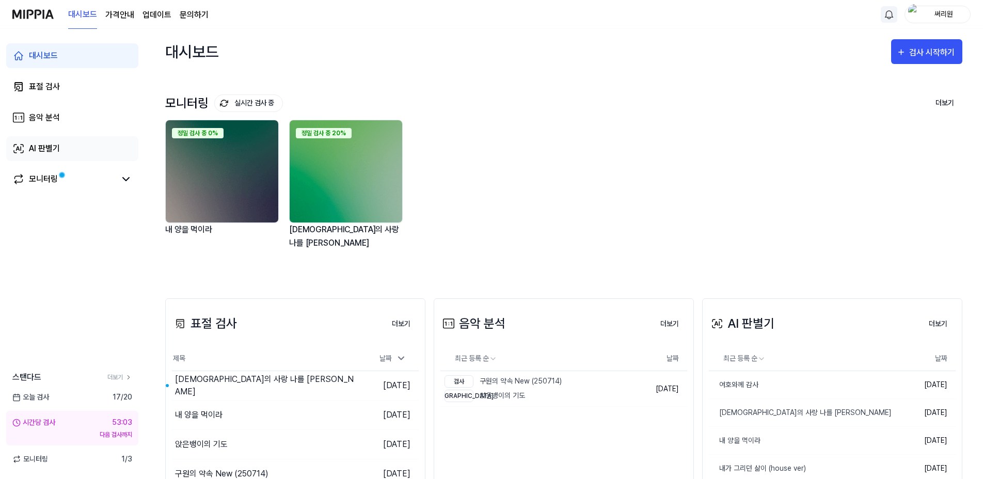
click at [44, 149] on div "AI 판별기" at bounding box center [44, 148] width 31 height 12
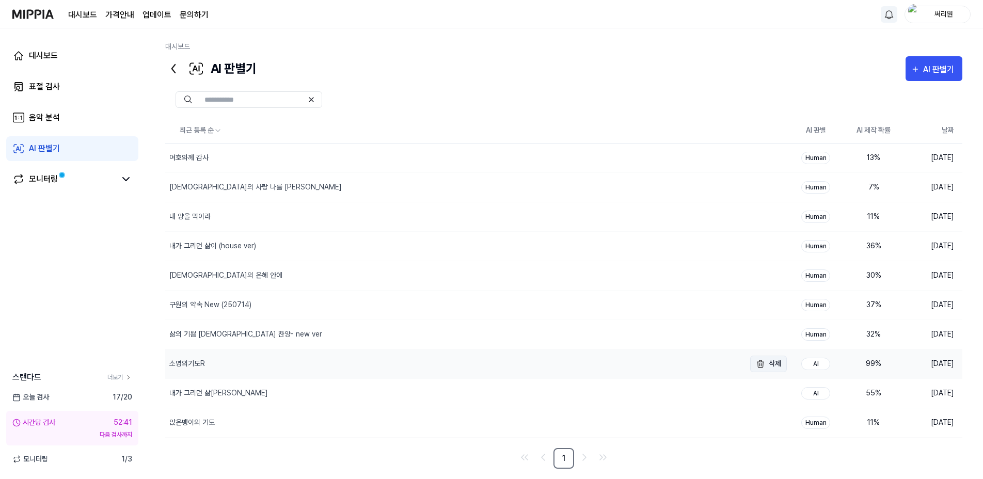
click at [769, 363] on button "삭제" at bounding box center [768, 364] width 37 height 17
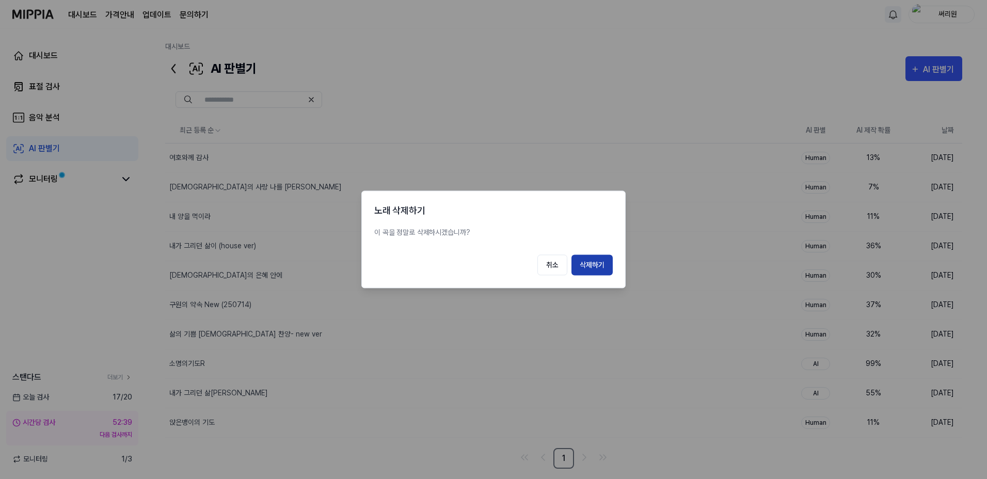
click at [598, 266] on button "삭제하기" at bounding box center [591, 265] width 41 height 21
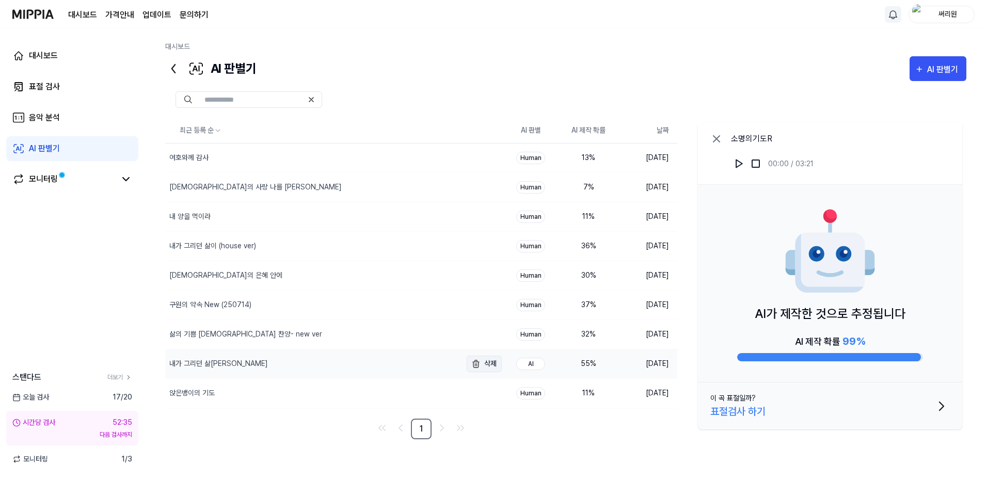
click at [474, 365] on img "button" at bounding box center [476, 364] width 12 height 12
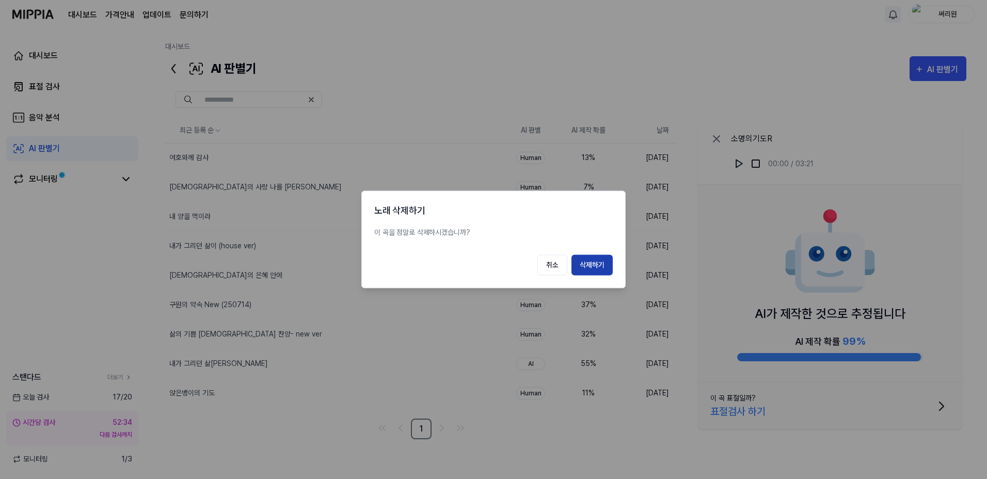
click at [580, 260] on button "삭제하기" at bounding box center [591, 265] width 41 height 21
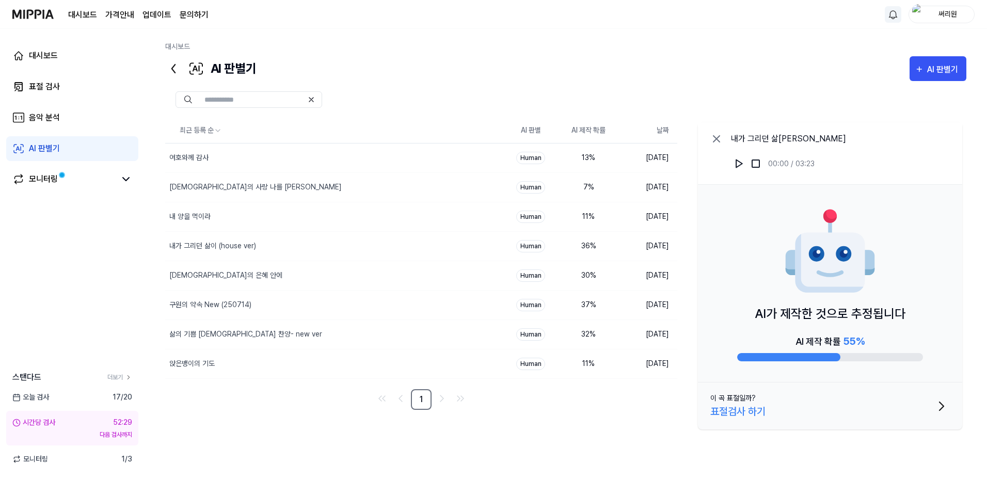
click at [719, 137] on icon at bounding box center [716, 139] width 6 height 6
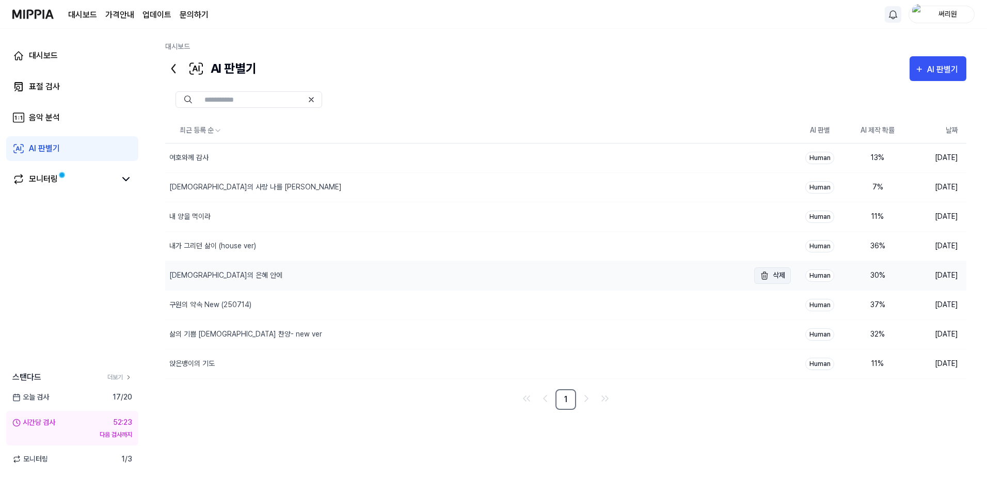
click at [770, 276] on img "button" at bounding box center [764, 275] width 12 height 12
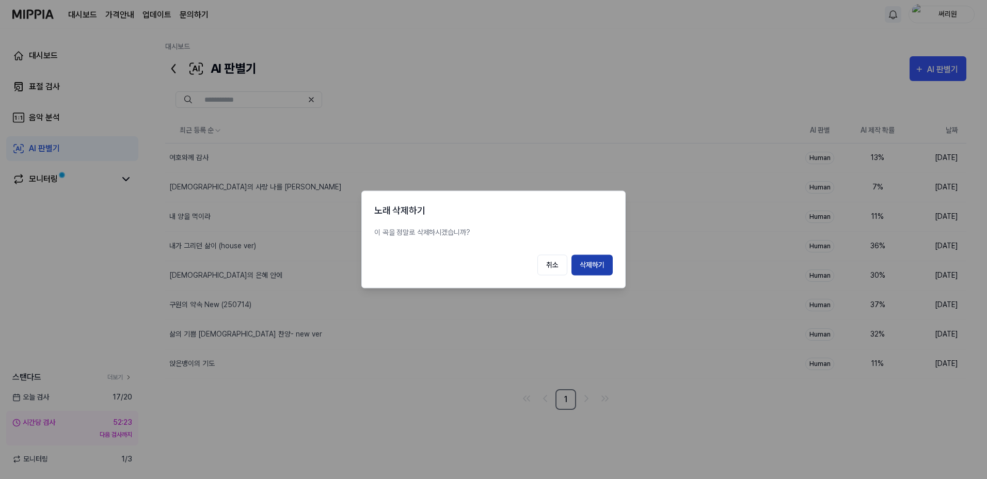
click at [600, 266] on button "삭제하기" at bounding box center [591, 265] width 41 height 21
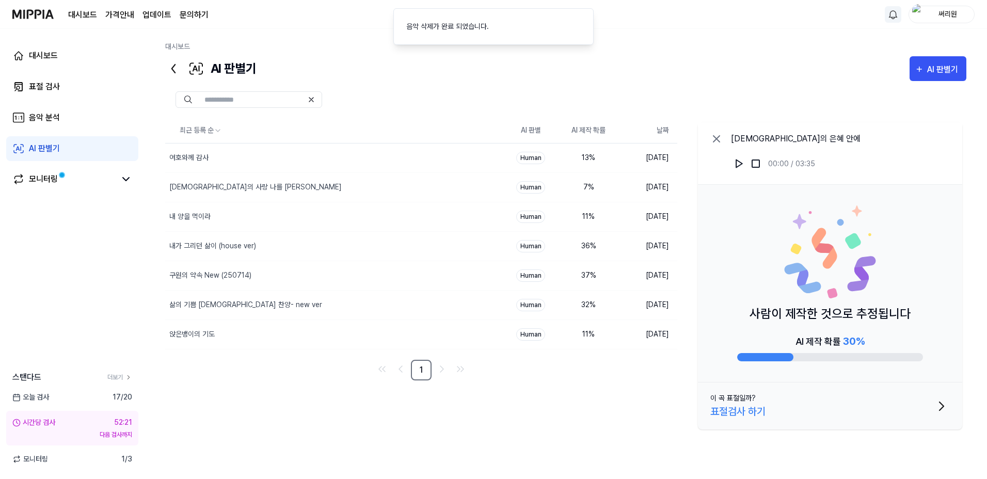
click at [713, 138] on icon at bounding box center [716, 139] width 12 height 12
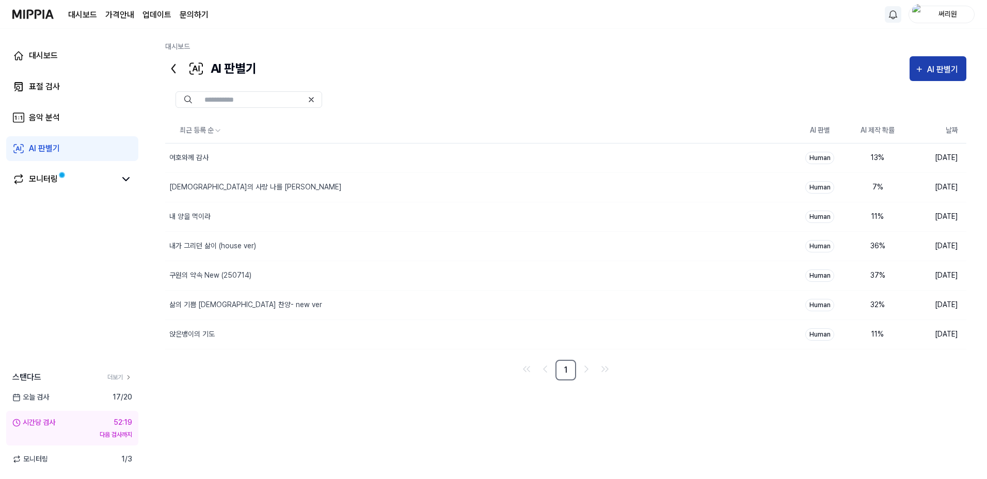
click at [934, 66] on div "AI 판별기" at bounding box center [944, 69] width 34 height 13
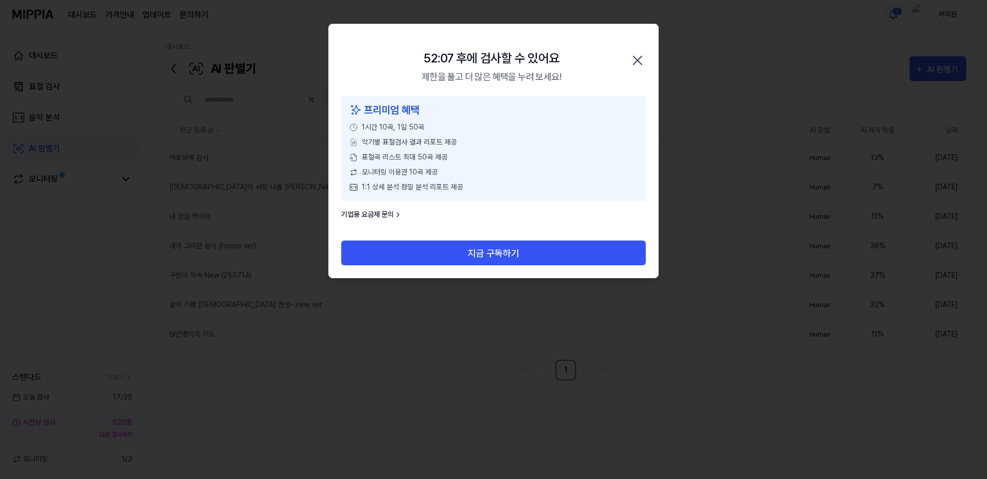
click at [639, 59] on icon "button" at bounding box center [637, 60] width 17 height 17
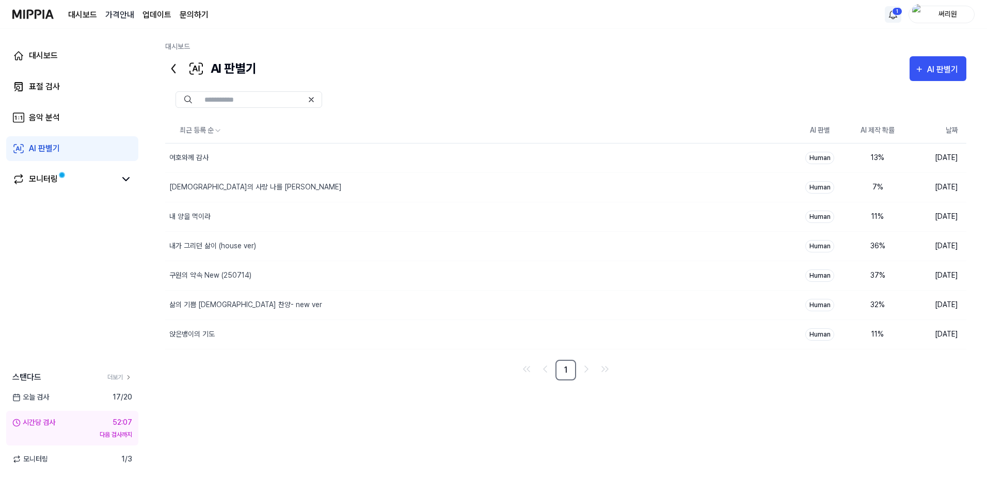
click at [120, 17] on 버튼 "가격안내" at bounding box center [119, 15] width 29 height 12
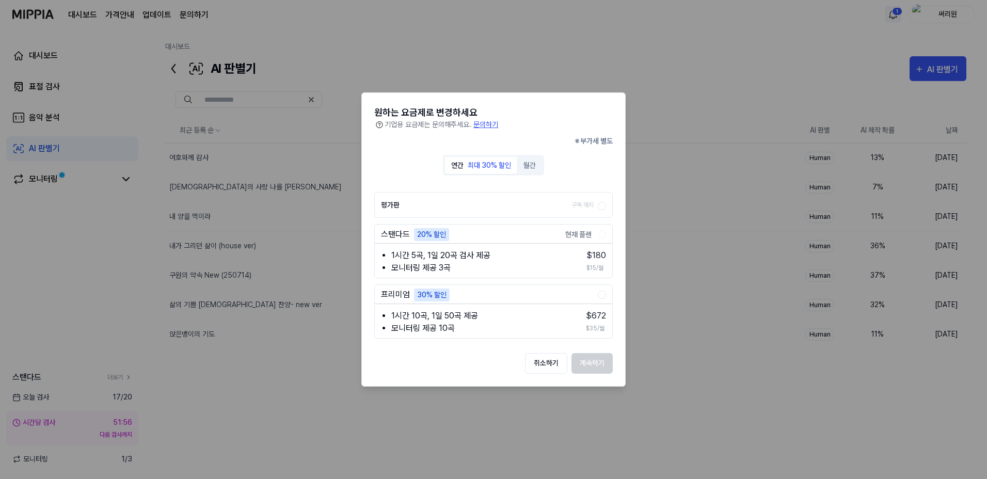
click at [475, 268] on li "모니터링 제공 3곡" at bounding box center [481, 268] width 181 height 12
click at [579, 234] on div "현재 플랜" at bounding box center [578, 234] width 33 height 13
click at [600, 248] on div "1시간 5곡, 1일 20곡 검사 제공 모니터링 제공 3곡 $ 180 $15/월" at bounding box center [493, 260] width 237 height 28
click at [582, 259] on div "1시간 5곡, 1일 20곡 검사 제공 모니터링 제공 3곡 $ 180 $15/월" at bounding box center [493, 260] width 237 height 28
click at [411, 236] on label "스탠다드 20% 할인 현재 플랜" at bounding box center [489, 234] width 217 height 13
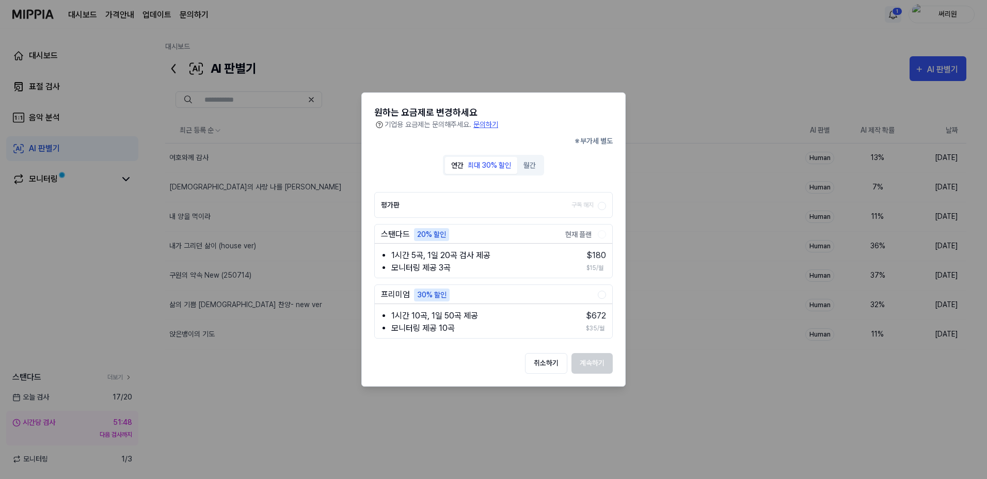
drag, startPoint x: 402, startPoint y: 236, endPoint x: 486, endPoint y: 290, distance: 99.1
click at [403, 236] on div "스탠다드" at bounding box center [395, 235] width 29 height 12
click at [550, 362] on button "취소하기" at bounding box center [546, 363] width 42 height 21
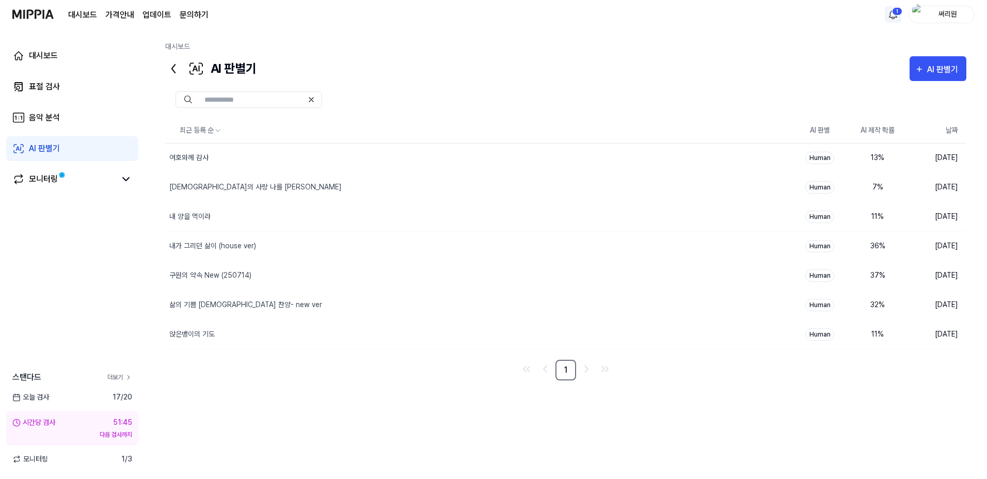
click at [116, 376] on link "더보기" at bounding box center [119, 377] width 25 height 9
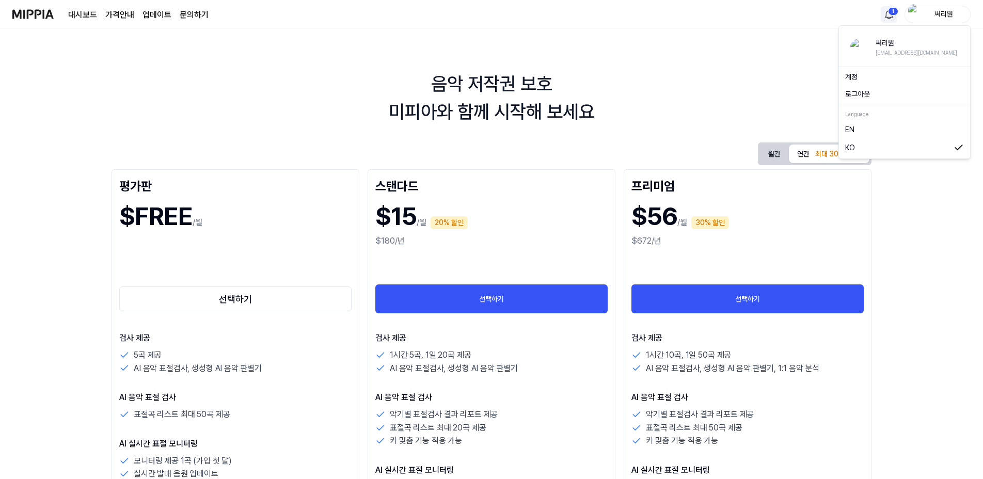
click at [942, 17] on div "써리원" at bounding box center [943, 13] width 40 height 11
click at [737, 50] on div "음악 저작권 보호 미피아와 함께 시작해 보세요 월간 연간 최대 30% 할인 평가판 $FREE /월 선택하기 검사 제공 5곡 제공 AI 음악 표…" at bounding box center [491, 254] width 983 height 450
click at [22, 15] on img at bounding box center [32, 14] width 41 height 28
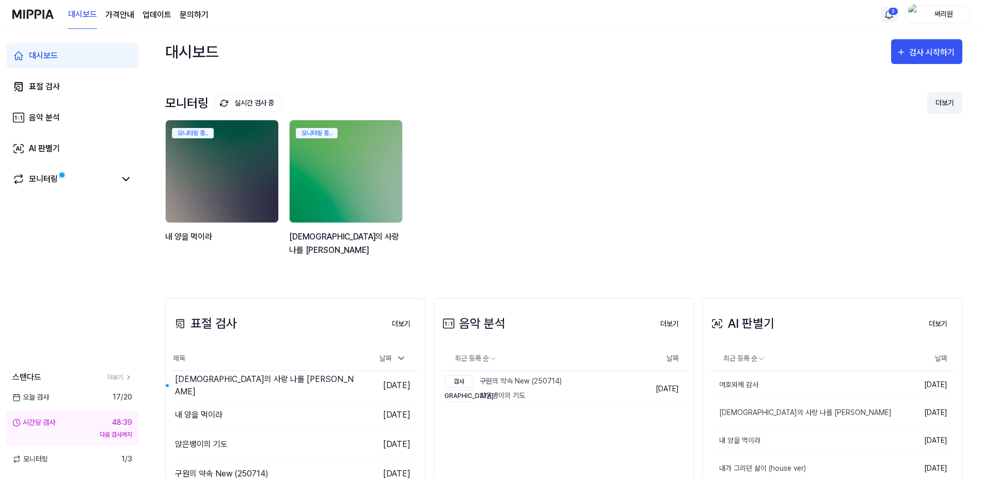
click at [948, 103] on button "더보기" at bounding box center [944, 103] width 35 height 22
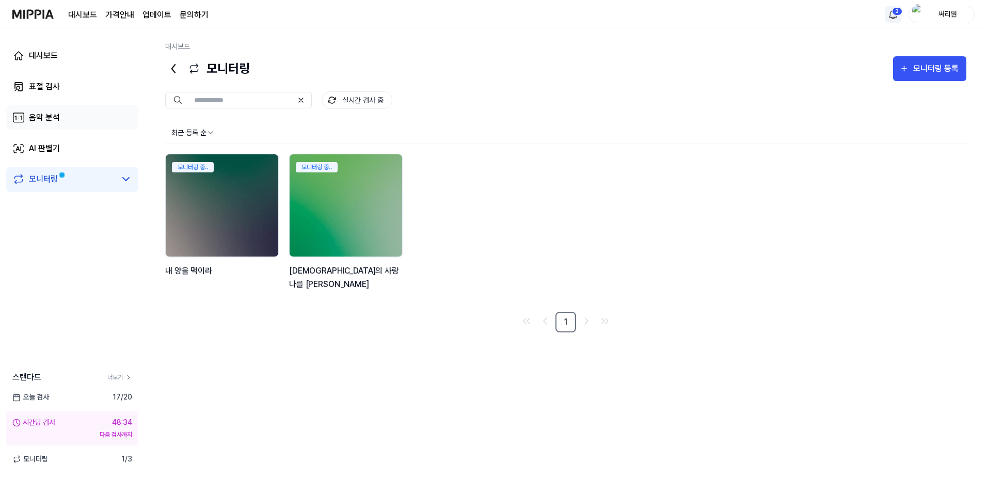
click at [44, 116] on div "음악 분석" at bounding box center [44, 117] width 31 height 12
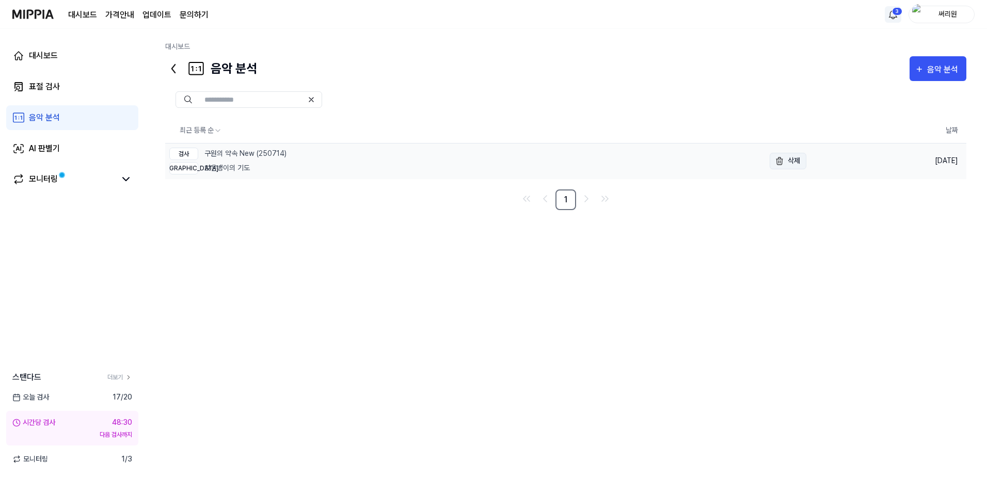
click at [790, 164] on button "삭제" at bounding box center [788, 161] width 37 height 17
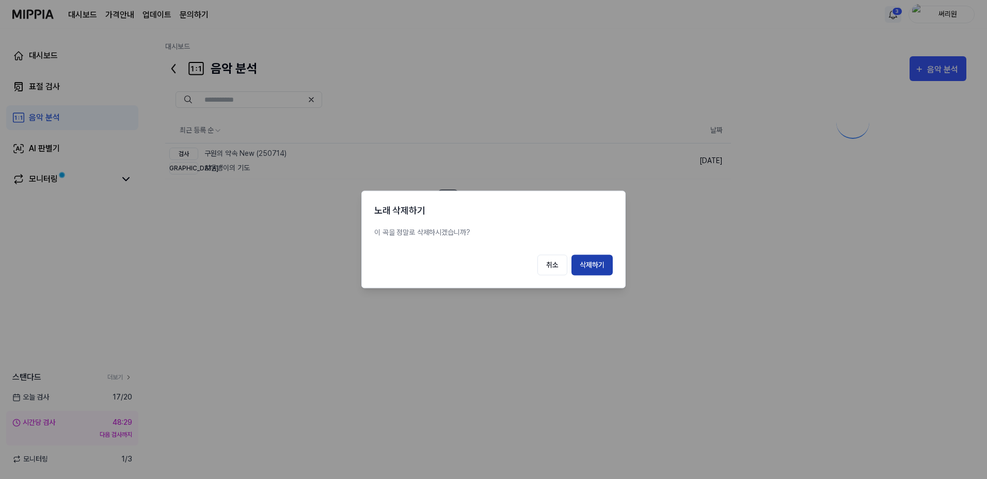
click at [592, 265] on button "삭제하기" at bounding box center [591, 265] width 41 height 21
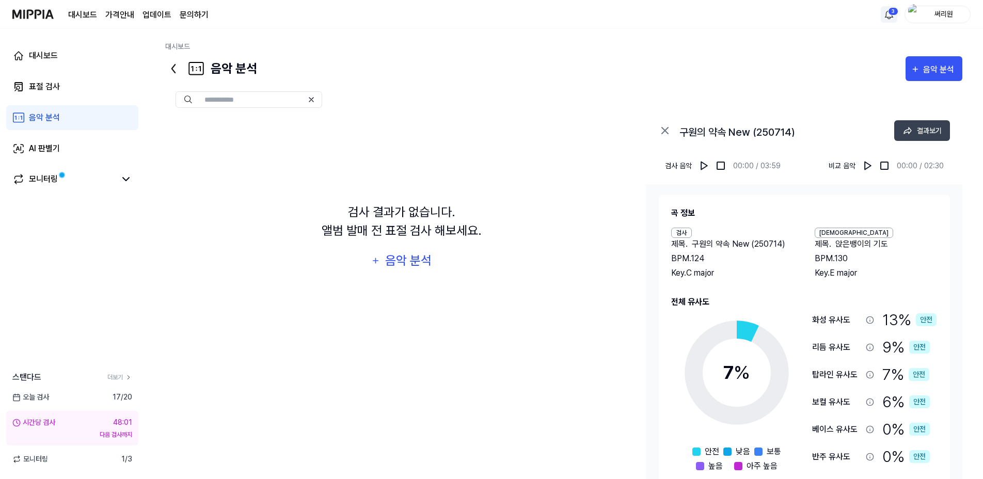
click at [666, 127] on icon at bounding box center [665, 130] width 12 height 12
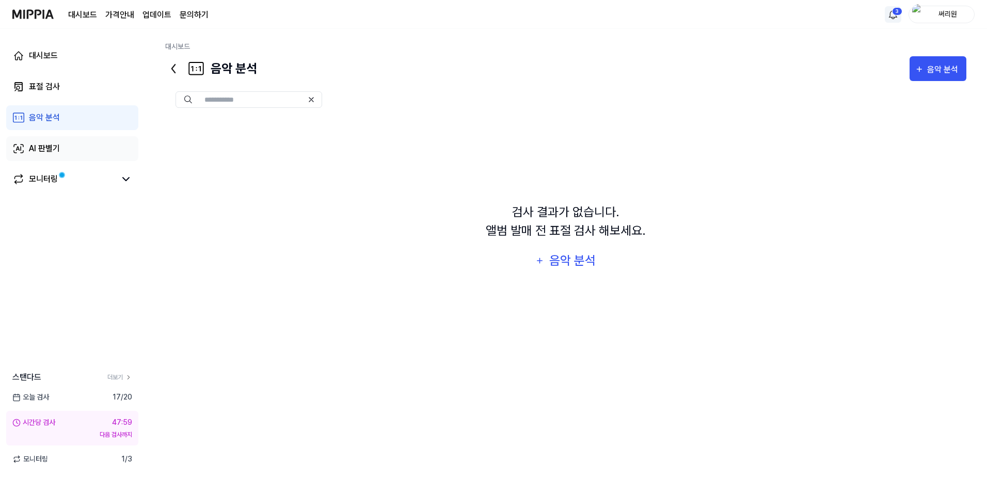
click at [44, 147] on div "AI 판별기" at bounding box center [44, 148] width 31 height 12
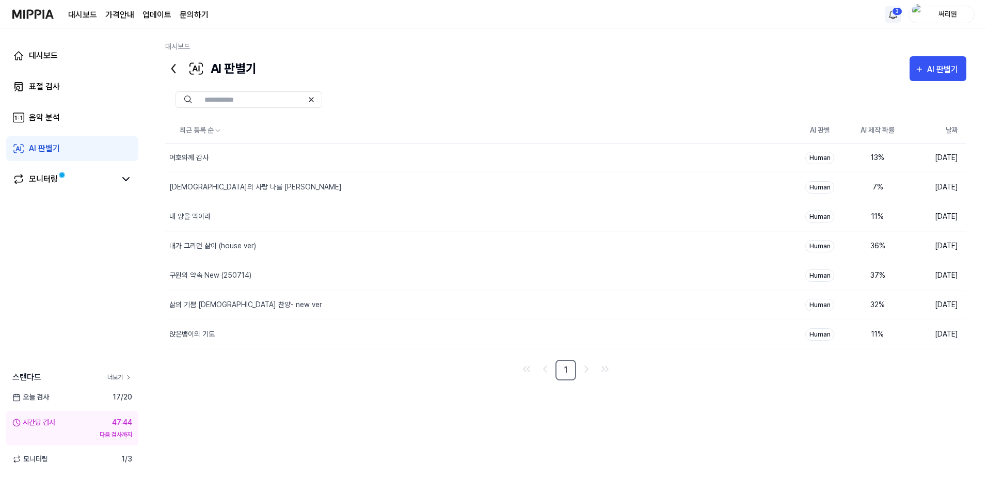
click at [117, 377] on link "더보기" at bounding box center [119, 377] width 25 height 9
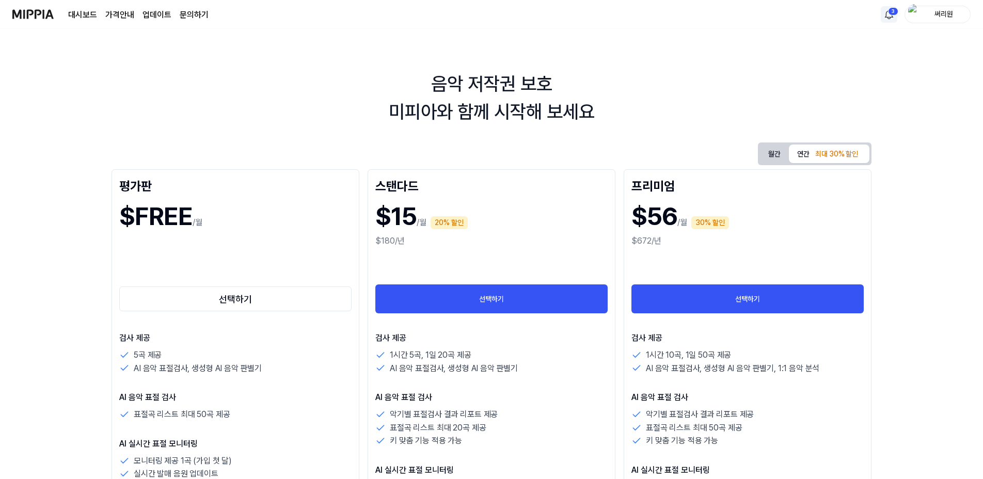
click at [35, 17] on img at bounding box center [32, 14] width 41 height 28
